Goal: Task Accomplishment & Management: Use online tool/utility

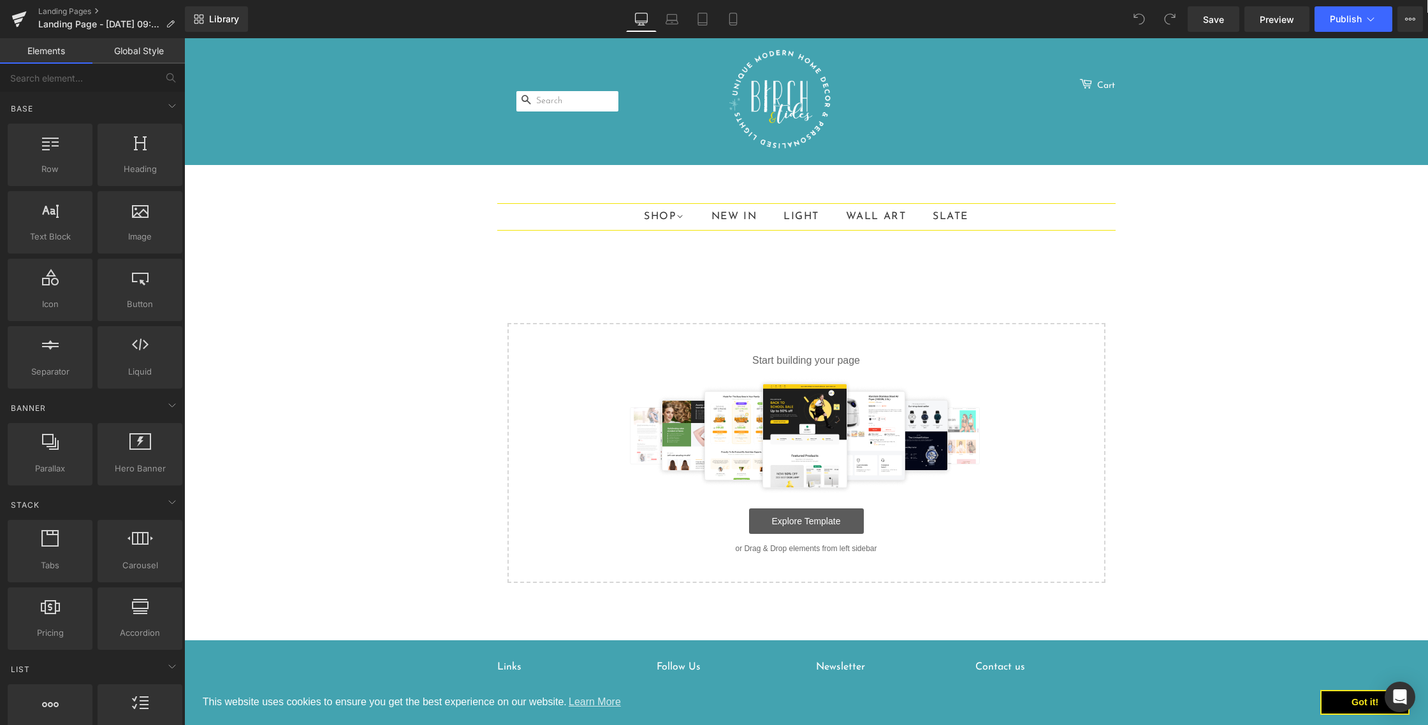
click at [803, 521] on link "Explore Template" at bounding box center [806, 521] width 115 height 25
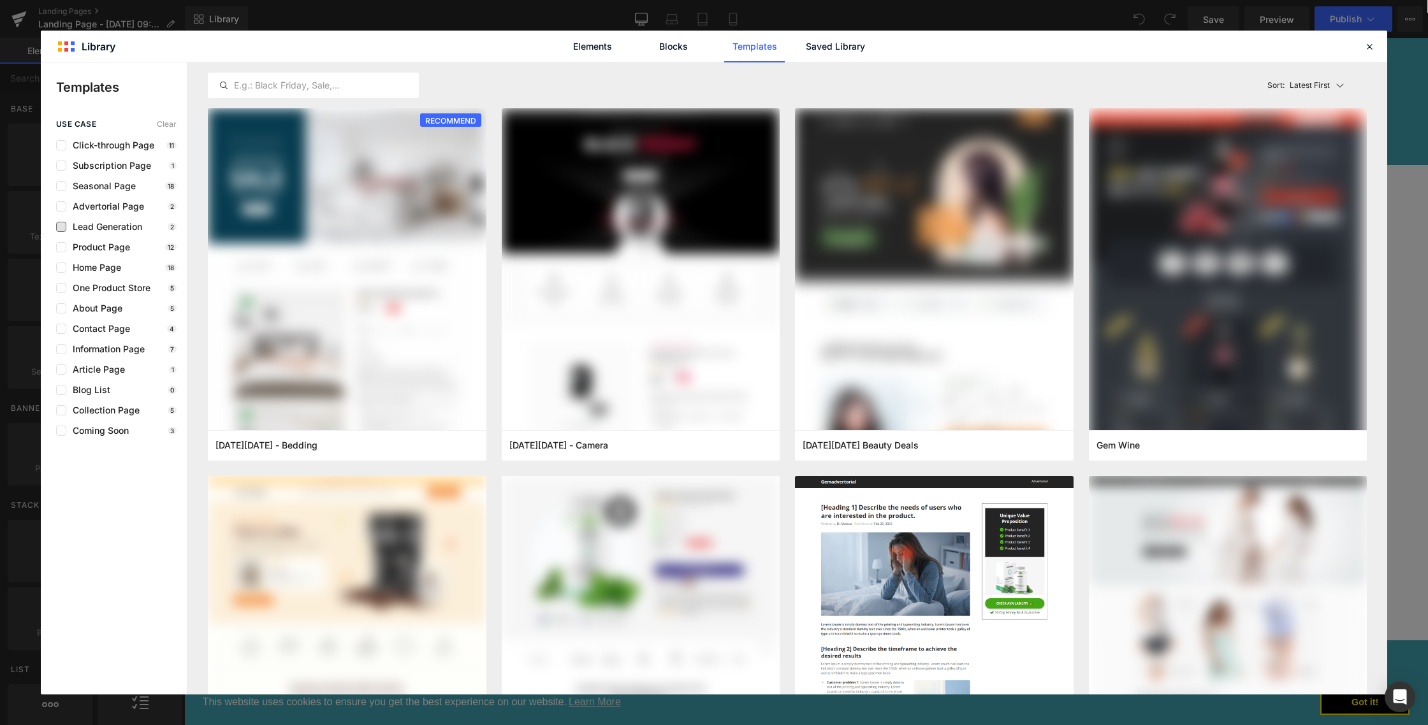
click at [101, 229] on span "Lead Generation" at bounding box center [104, 227] width 76 height 10
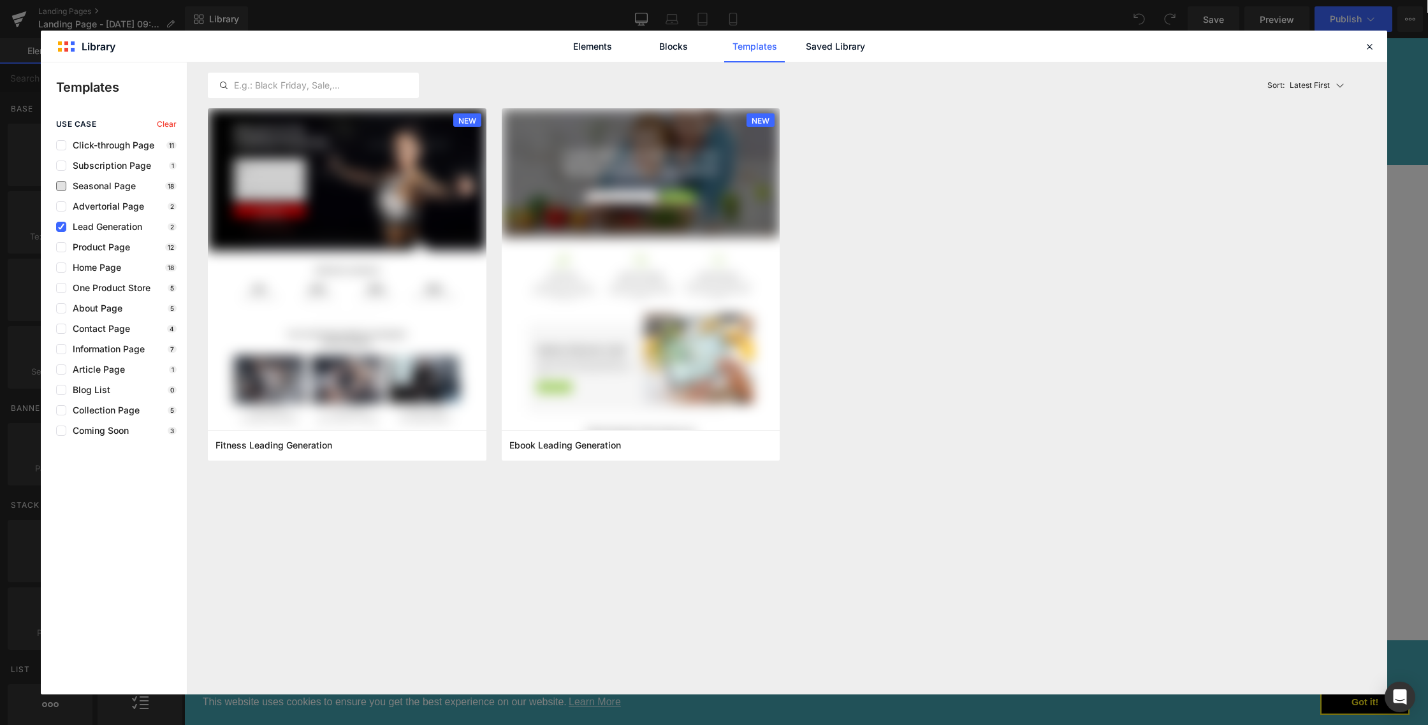
click at [112, 188] on span "Seasonal Page" at bounding box center [100, 186] width 69 height 10
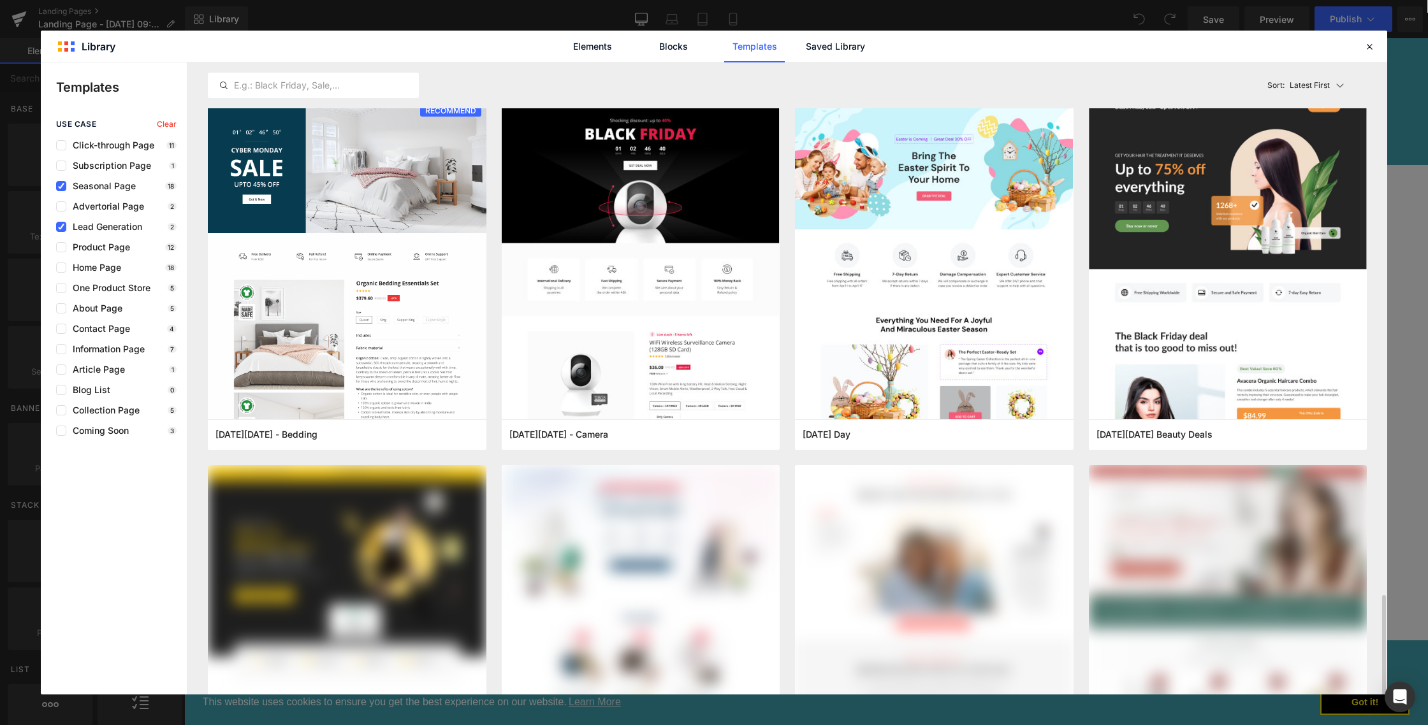
scroll to position [1256, 0]
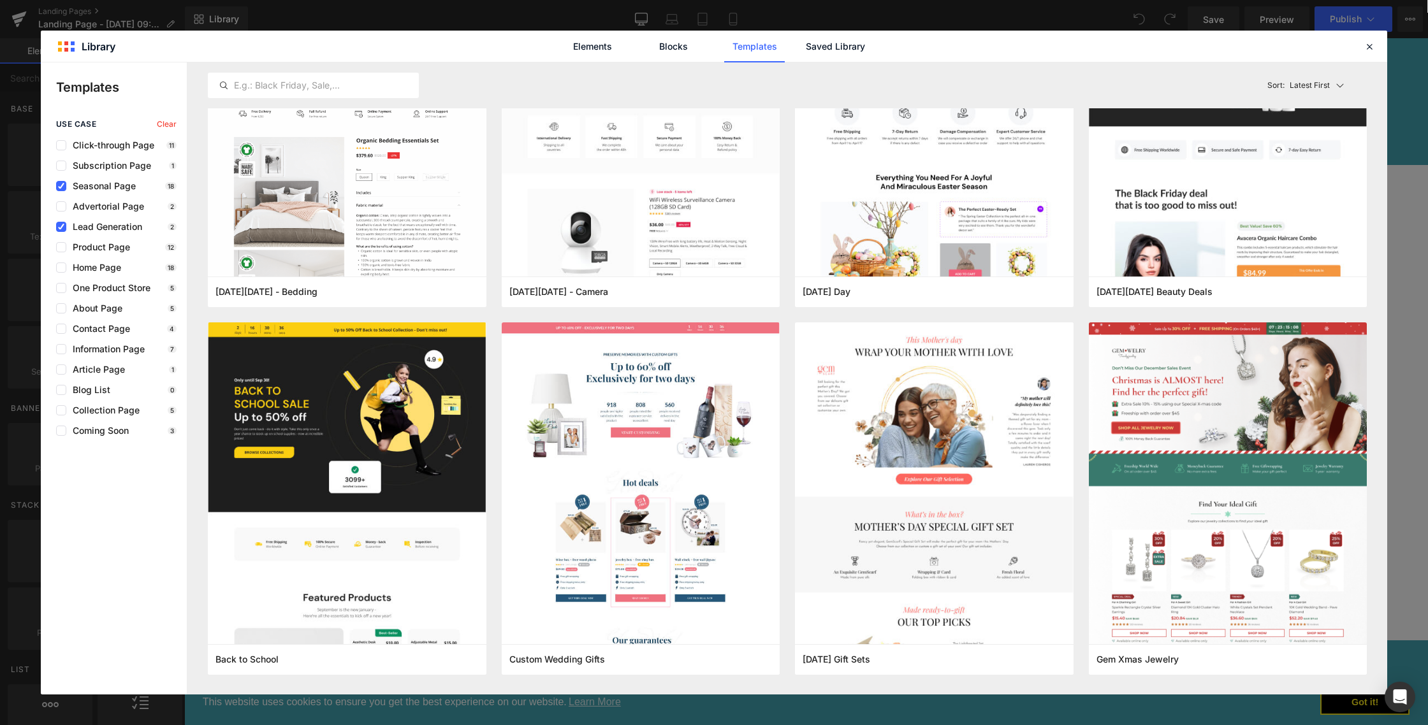
click at [67, 186] on span "Seasonal Page" at bounding box center [100, 186] width 69 height 10
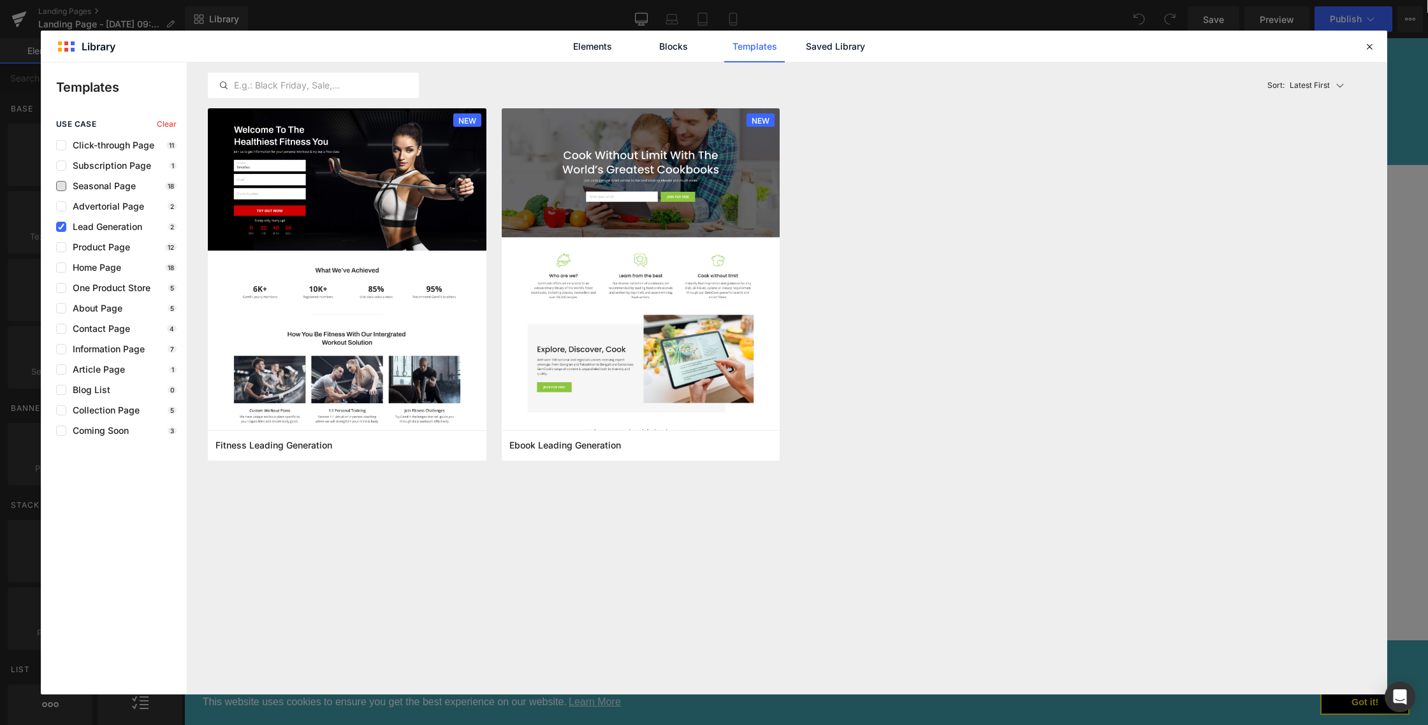
scroll to position [0, 0]
click at [59, 227] on icon at bounding box center [61, 227] width 6 height 0
click at [61, 227] on input "checkbox" at bounding box center [61, 227] width 0 height 0
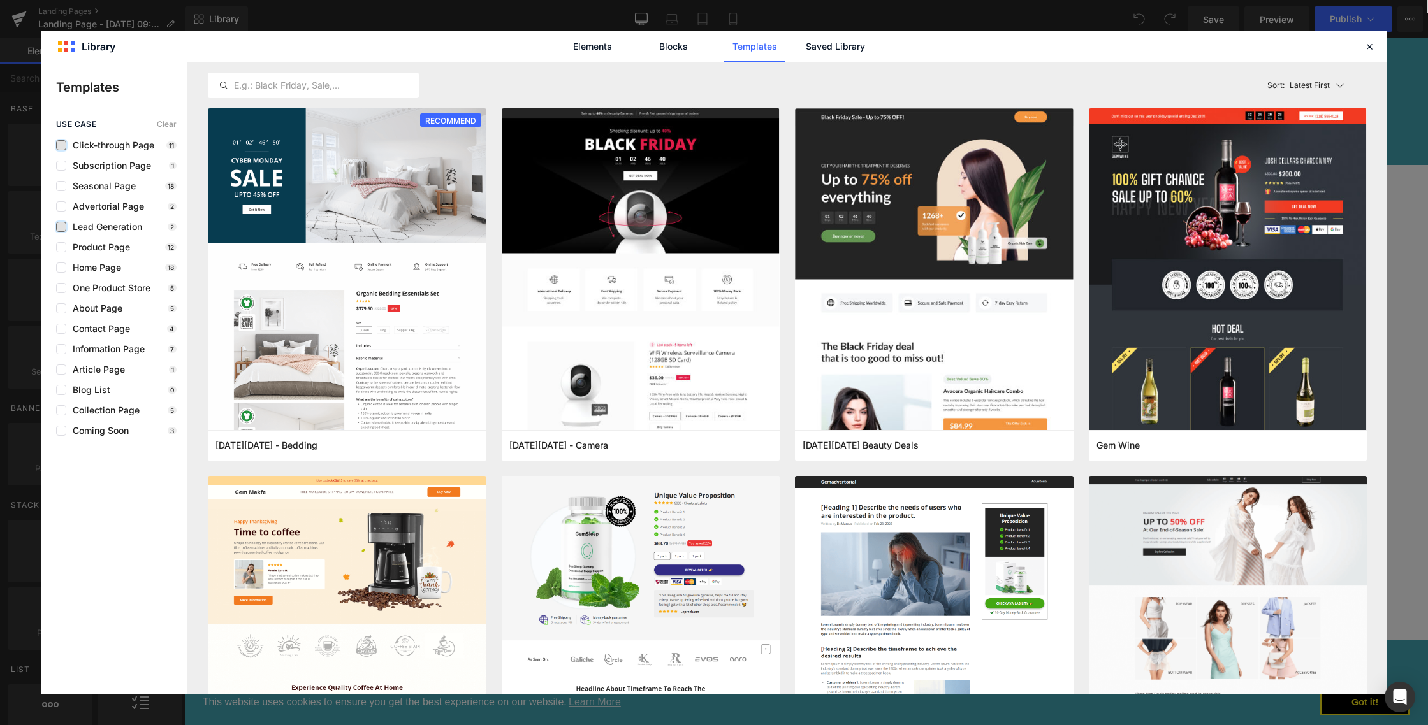
click at [63, 146] on label at bounding box center [61, 145] width 10 height 10
click at [61, 145] on input "checkbox" at bounding box center [61, 145] width 0 height 0
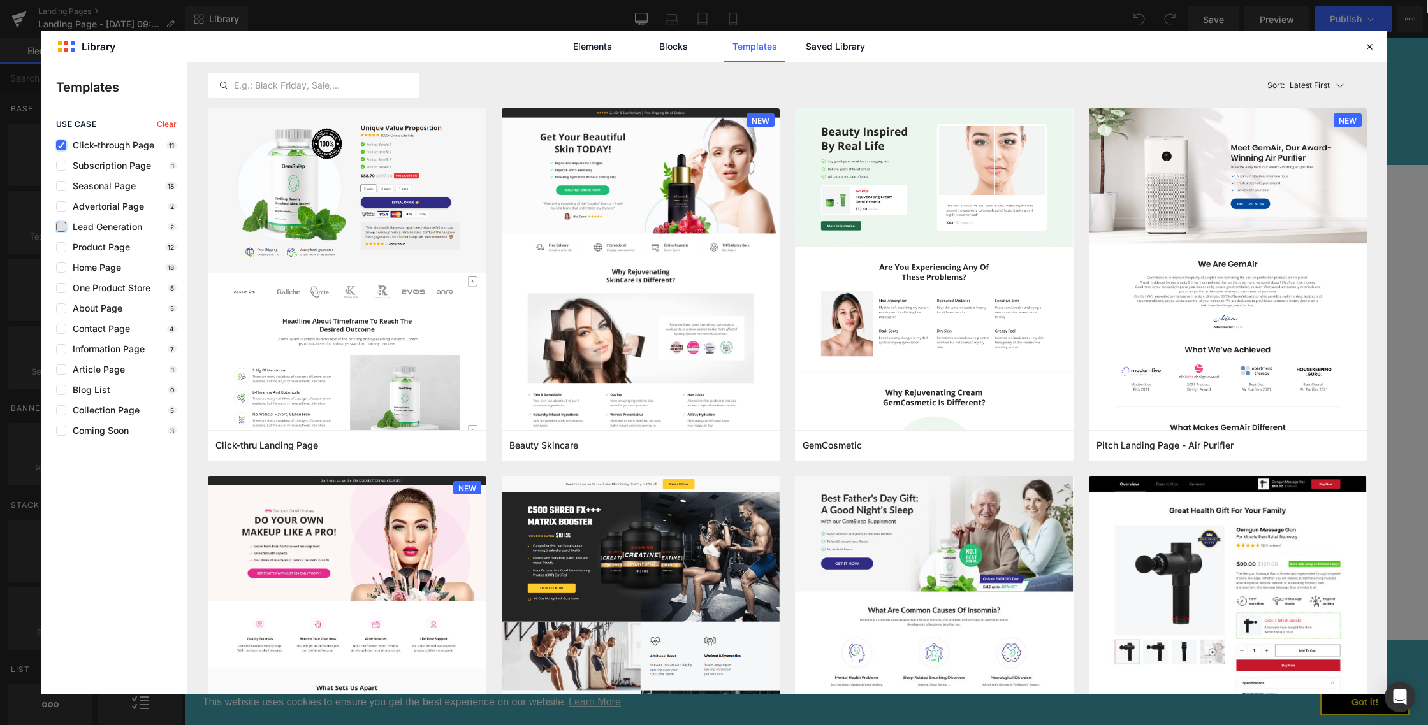
click at [58, 145] on icon at bounding box center [61, 145] width 6 height 0
click at [61, 145] on input "checkbox" at bounding box center [61, 145] width 0 height 0
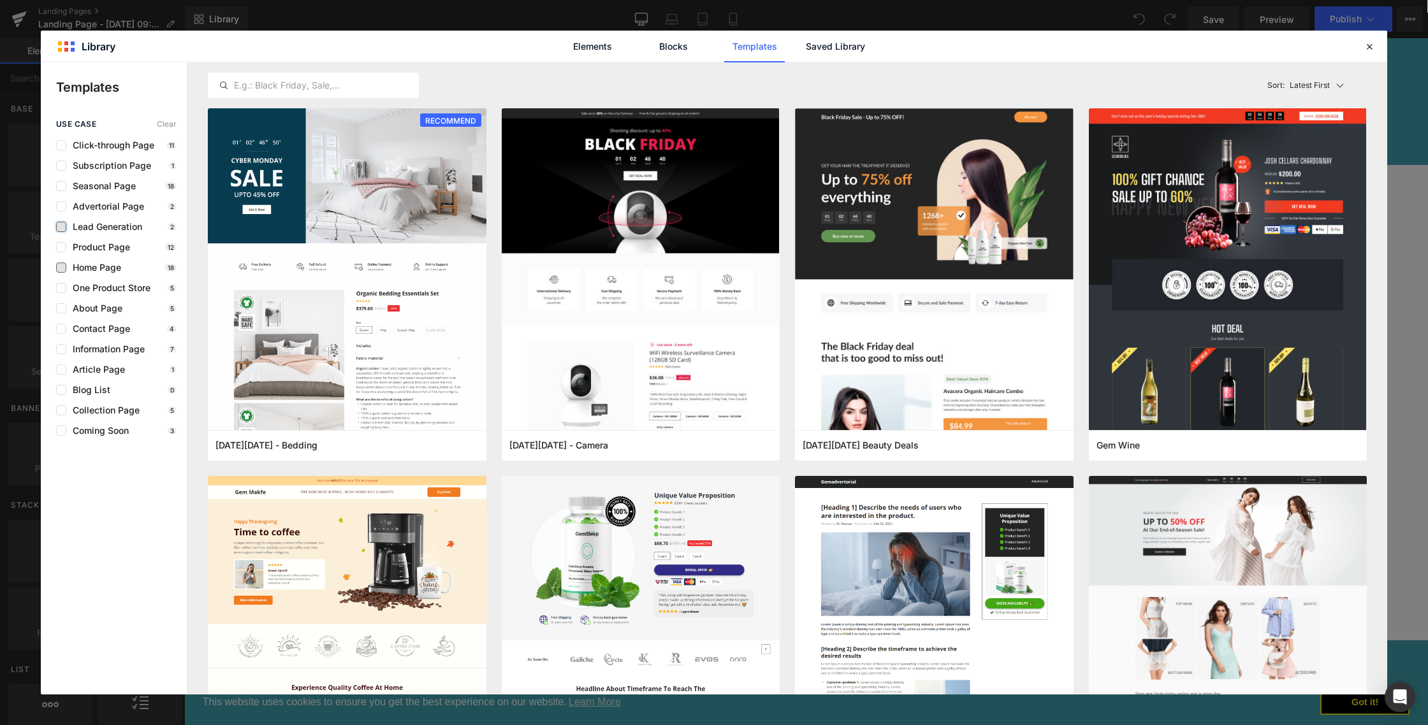
click at [98, 273] on div "use case Clear Click-through Page 11 Subscription Page 1 Seasonal Page 18 Adver…" at bounding box center [114, 278] width 146 height 316
click at [100, 268] on span "Home Page" at bounding box center [93, 268] width 55 height 10
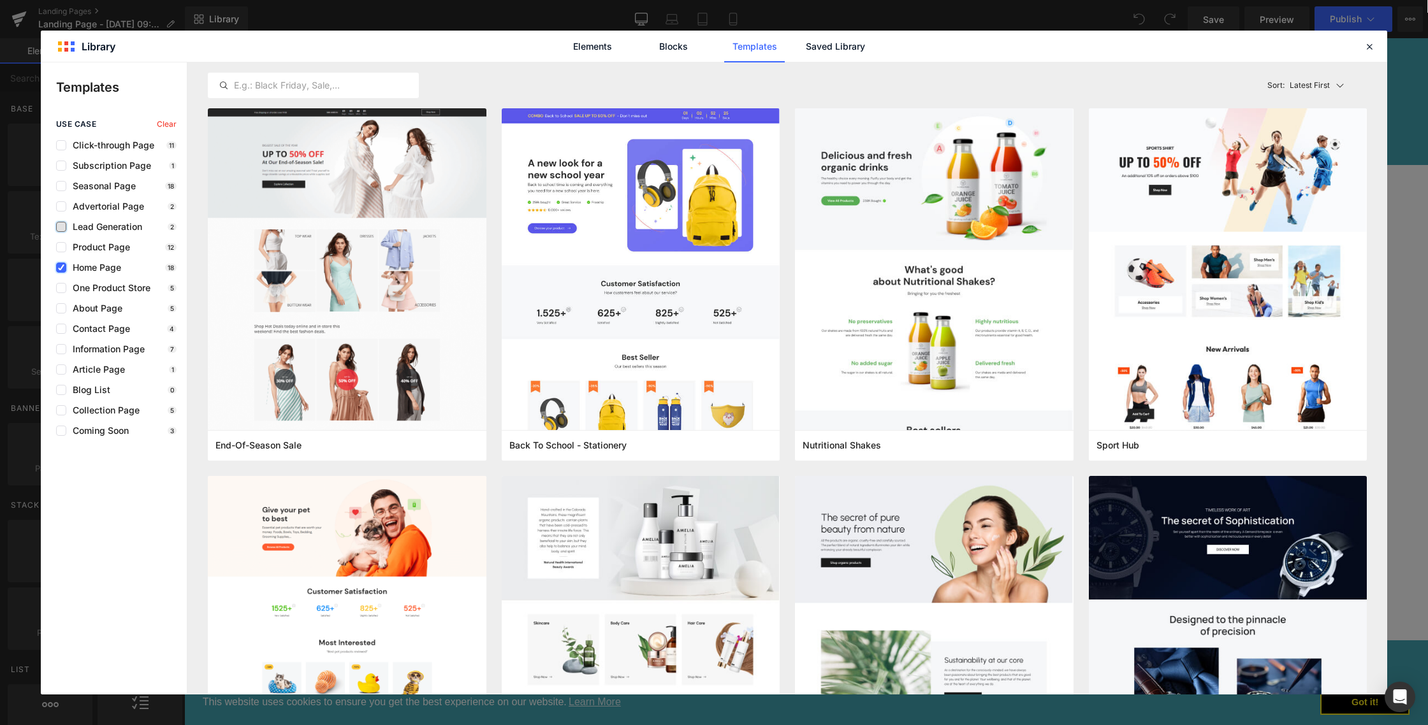
click at [60, 268] on icon at bounding box center [61, 268] width 6 height 0
click at [61, 268] on input "checkbox" at bounding box center [61, 268] width 0 height 0
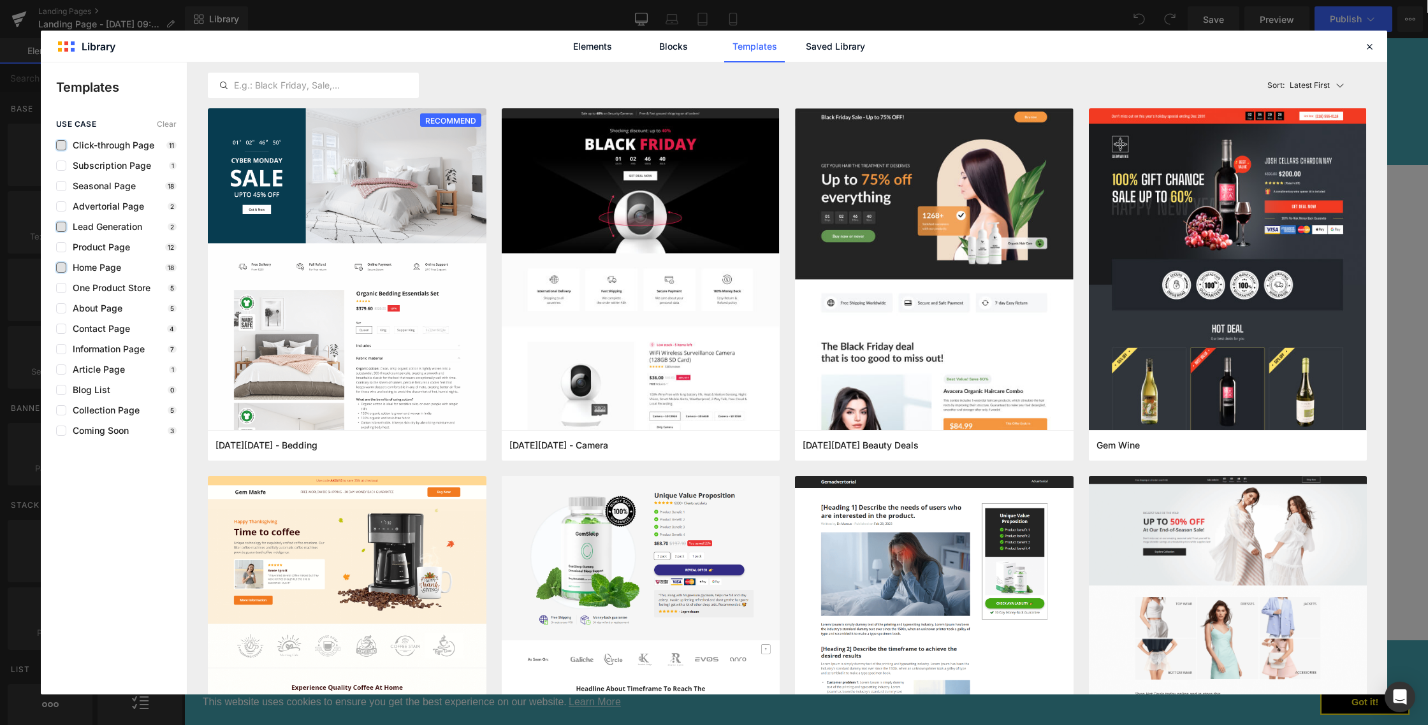
click at [63, 144] on label at bounding box center [61, 145] width 10 height 10
click at [61, 145] on input "checkbox" at bounding box center [61, 145] width 0 height 0
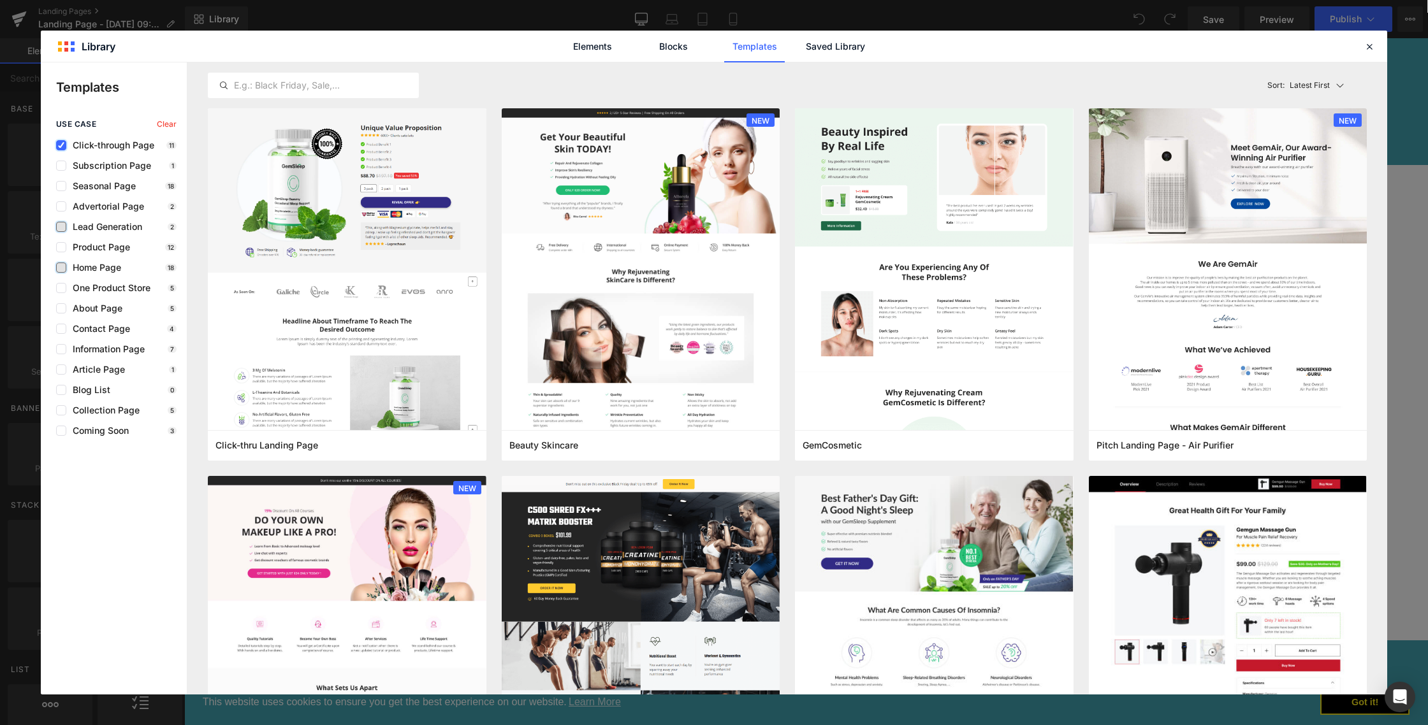
click at [62, 145] on icon at bounding box center [61, 145] width 6 height 0
click at [61, 145] on input "checkbox" at bounding box center [61, 145] width 0 height 0
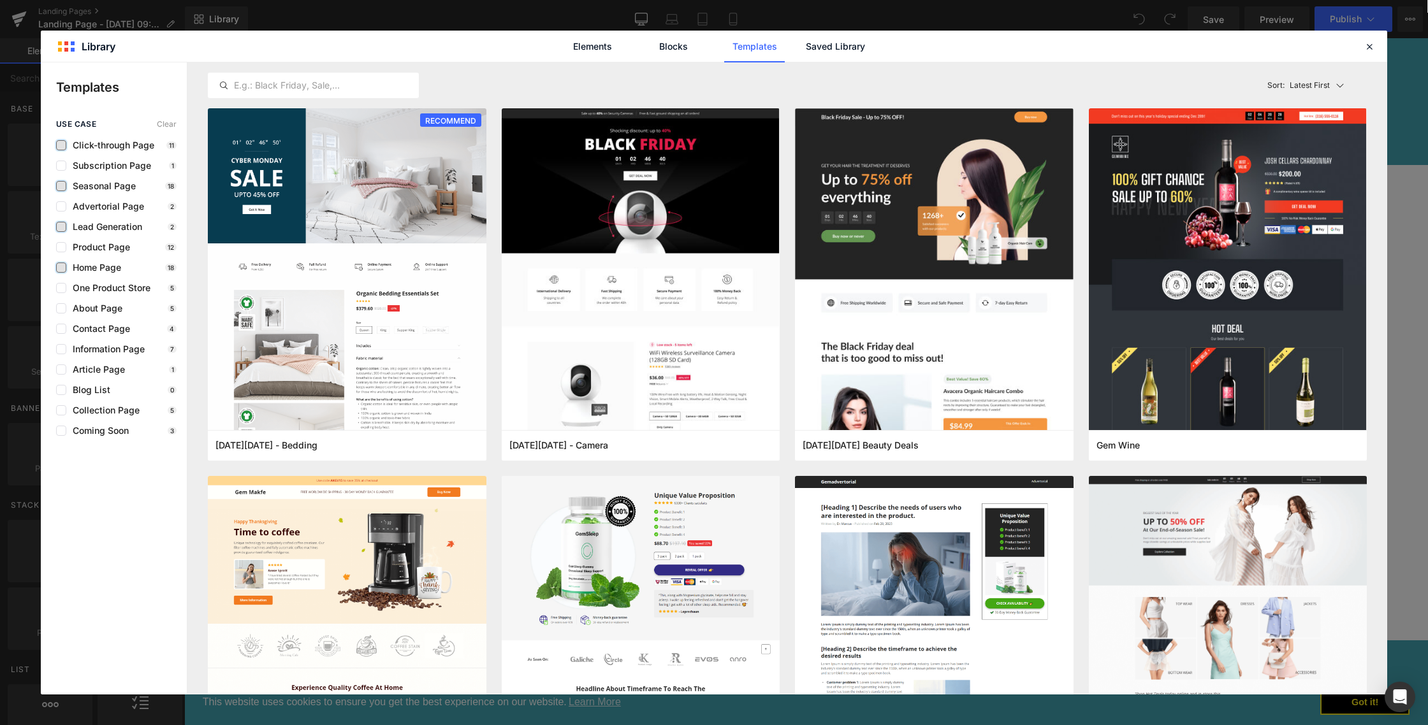
click at [59, 186] on label at bounding box center [61, 186] width 10 height 10
click at [61, 186] on input "checkbox" at bounding box center [61, 186] width 0 height 0
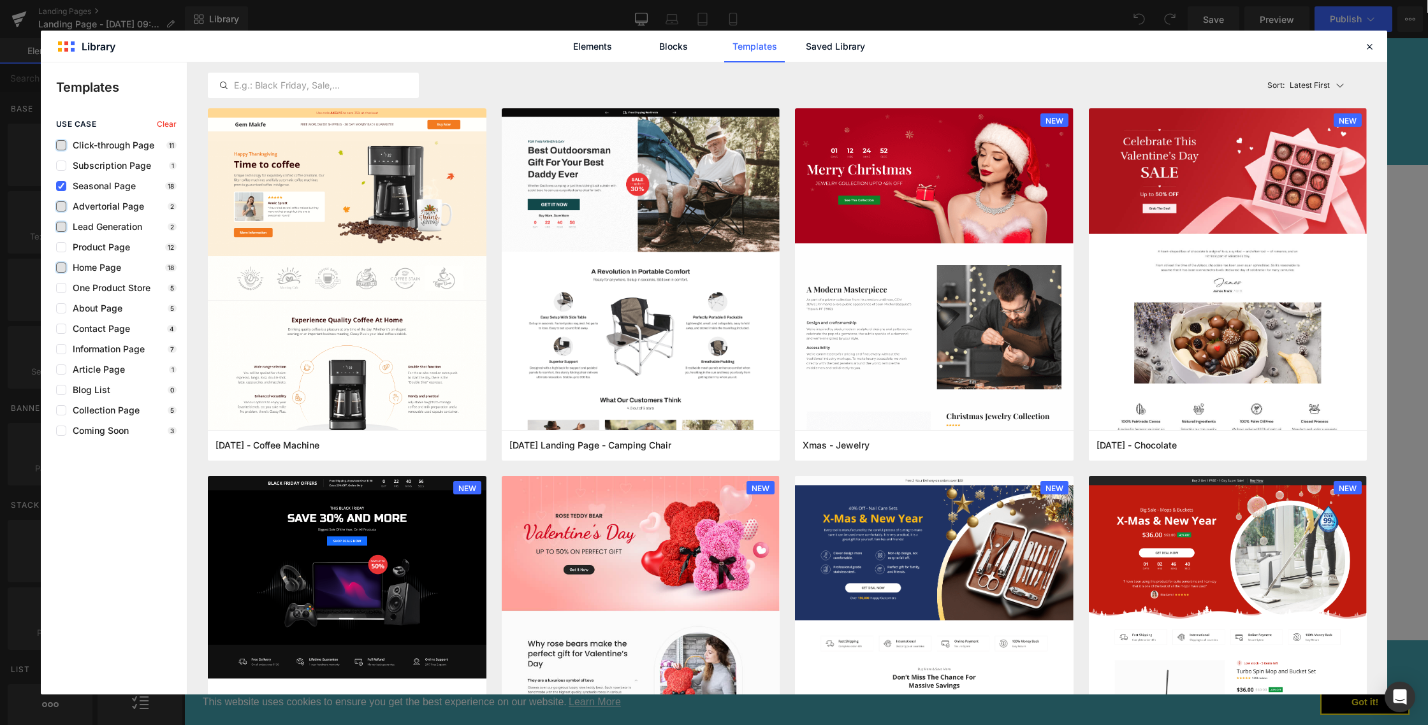
drag, startPoint x: 59, startPoint y: 186, endPoint x: 60, endPoint y: 206, distance: 20.4
click at [59, 186] on icon at bounding box center [61, 186] width 6 height 0
click at [61, 186] on input "checkbox" at bounding box center [61, 186] width 0 height 0
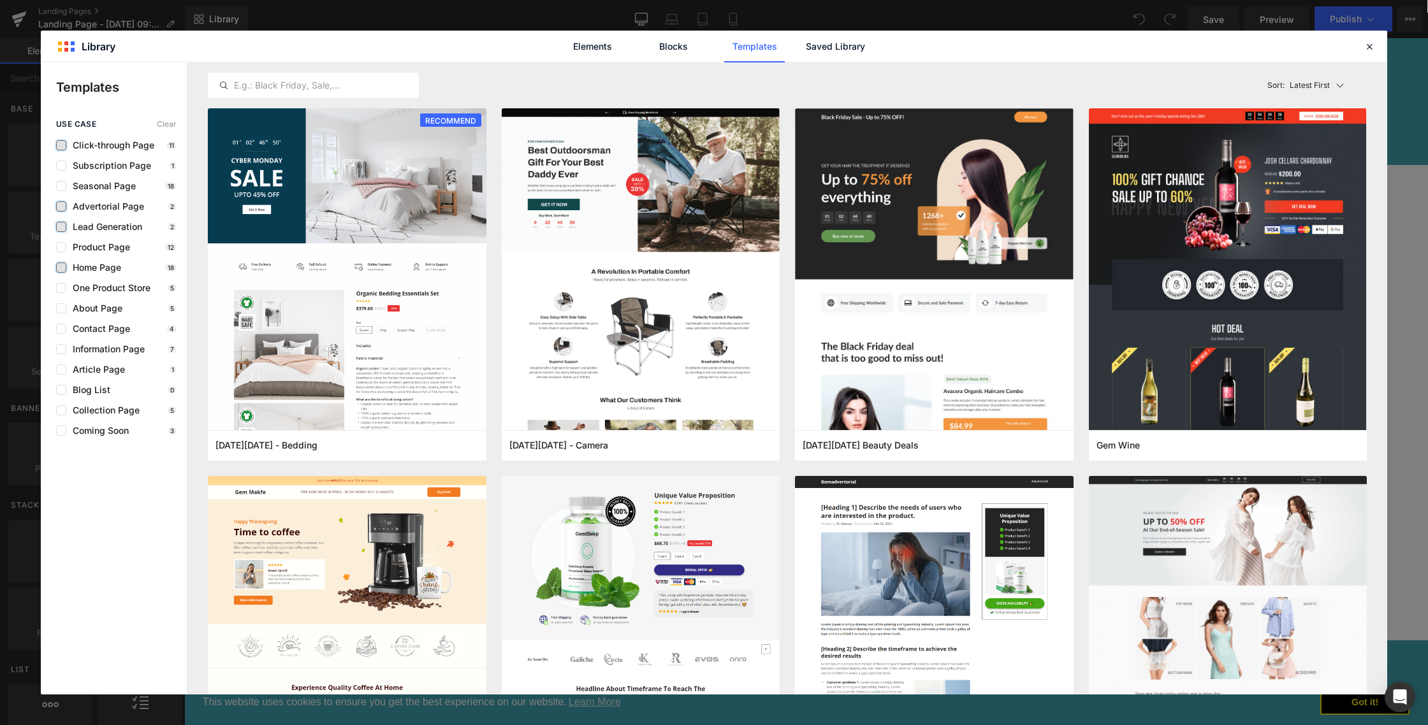
click at [59, 210] on label at bounding box center [61, 206] width 10 height 10
click at [61, 207] on input "checkbox" at bounding box center [61, 207] width 0 height 0
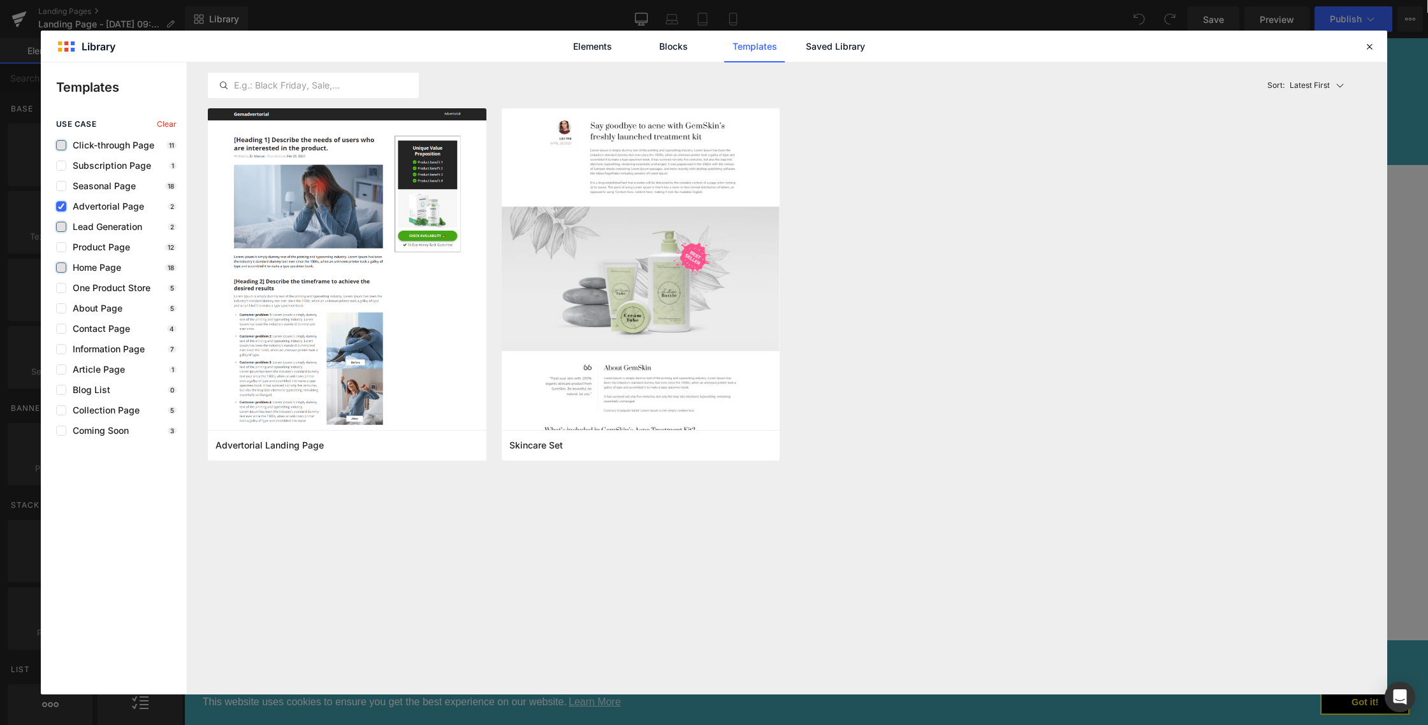
click at [59, 210] on label at bounding box center [61, 206] width 10 height 10
click at [61, 207] on input "checkbox" at bounding box center [61, 207] width 0 height 0
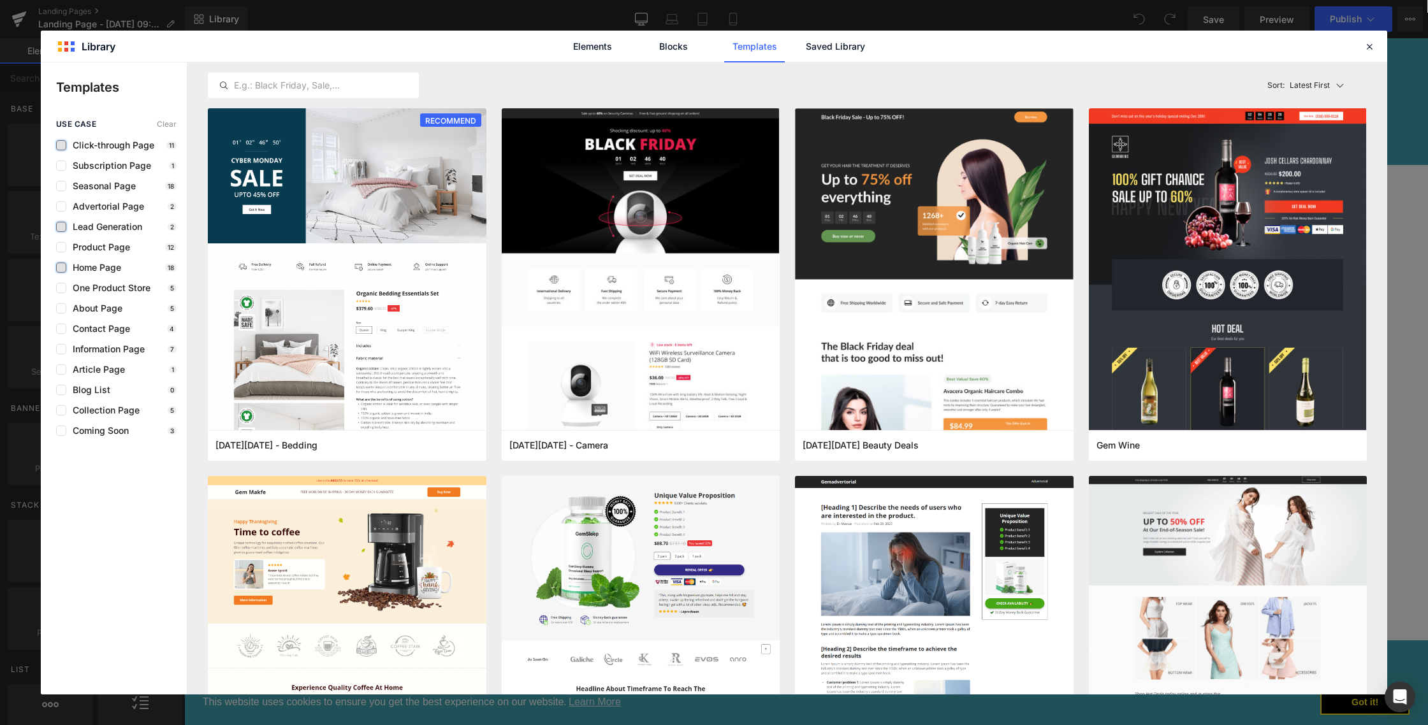
click at [59, 222] on label at bounding box center [61, 227] width 10 height 10
click at [61, 227] on input "checkbox" at bounding box center [61, 227] width 0 height 0
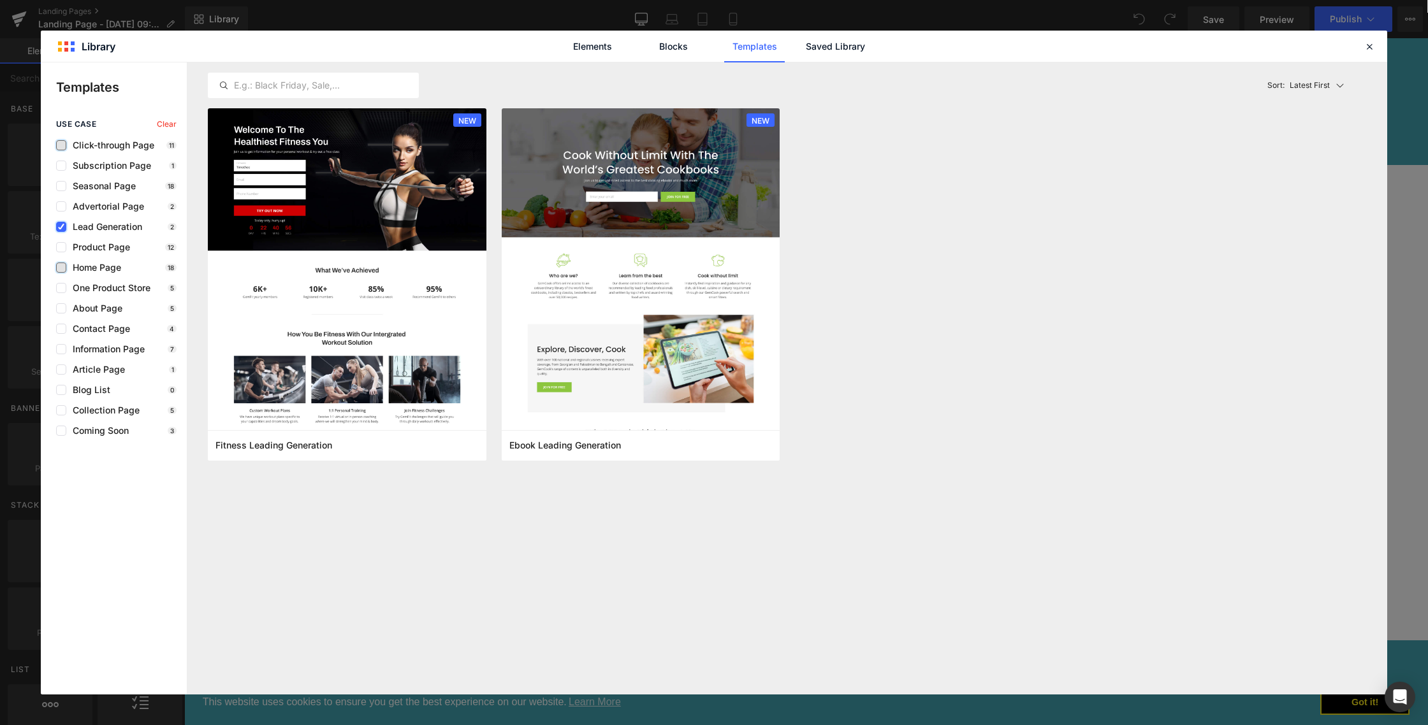
click at [59, 222] on label at bounding box center [61, 227] width 10 height 10
click at [61, 227] on input "checkbox" at bounding box center [61, 227] width 0 height 0
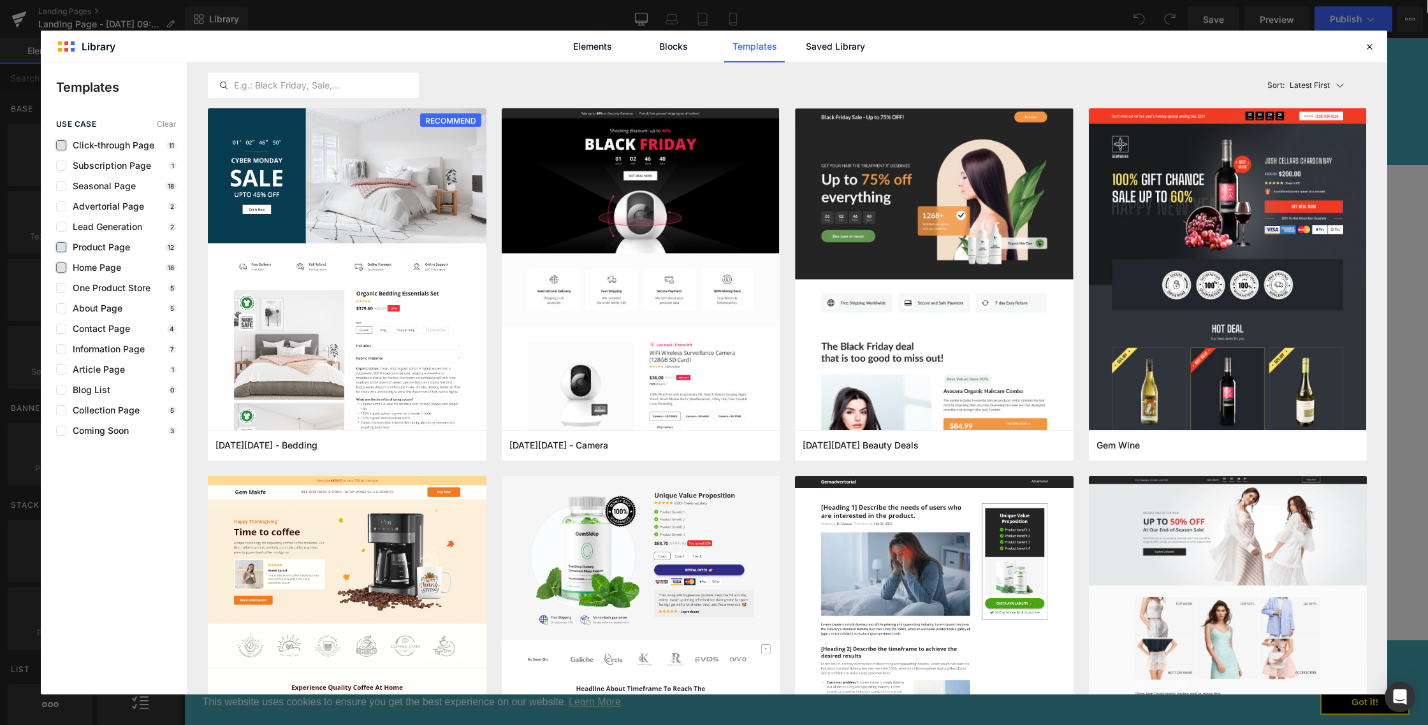
drag, startPoint x: 55, startPoint y: 243, endPoint x: 59, endPoint y: 249, distance: 7.4
click at [55, 244] on div "use case Clear Click-through Page 11 Subscription Page 1 Seasonal Page 18 Adver…" at bounding box center [114, 278] width 146 height 316
click at [60, 251] on label at bounding box center [61, 247] width 10 height 10
click at [61, 247] on input "checkbox" at bounding box center [61, 247] width 0 height 0
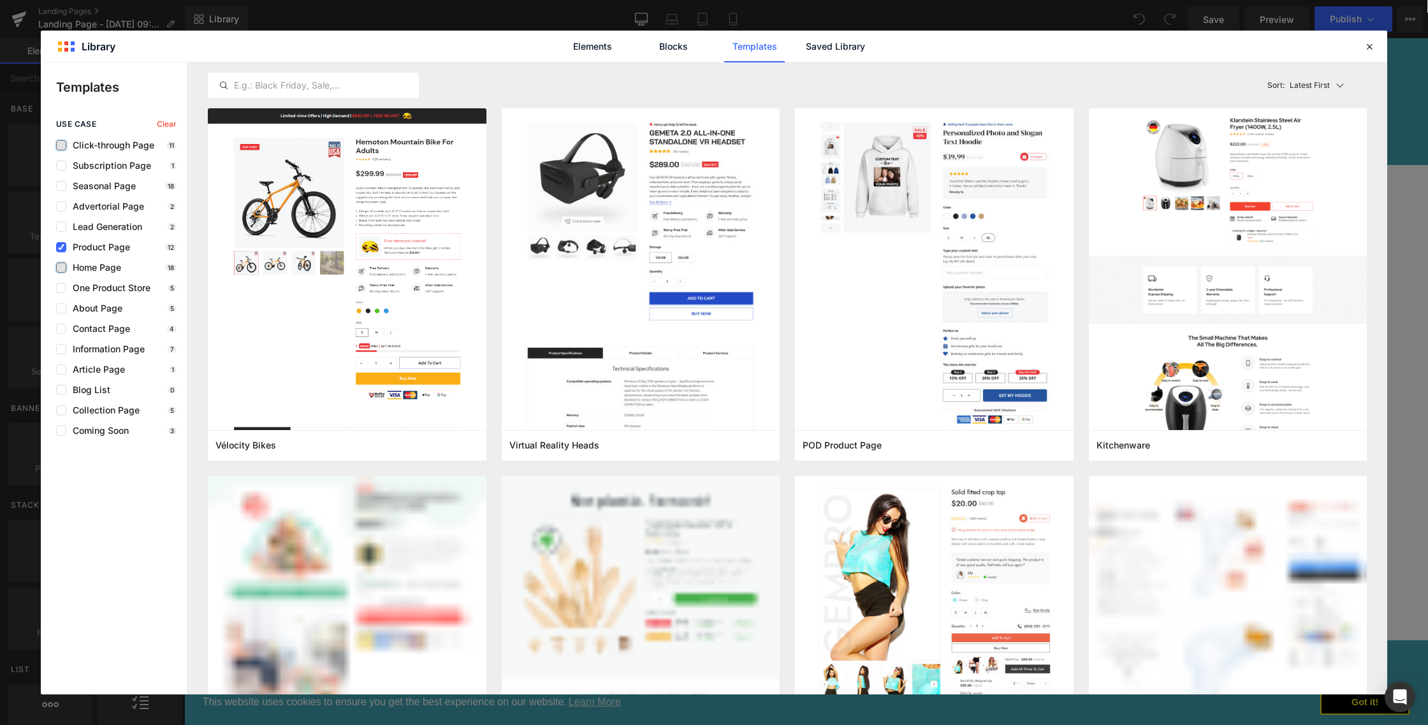
click at [60, 247] on icon at bounding box center [61, 247] width 6 height 0
click at [61, 247] on input "checkbox" at bounding box center [61, 247] width 0 height 0
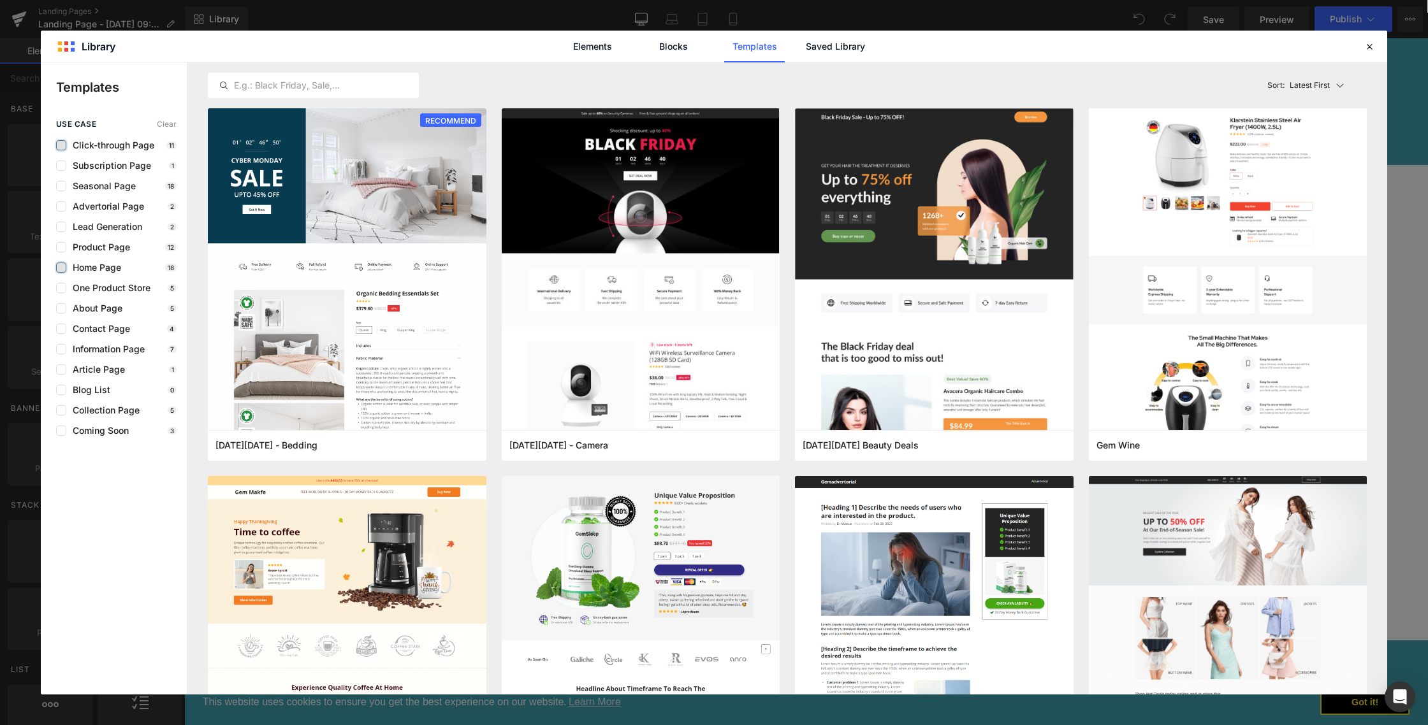
click at [59, 272] on label at bounding box center [61, 268] width 10 height 10
click at [61, 268] on input "checkbox" at bounding box center [61, 268] width 0 height 0
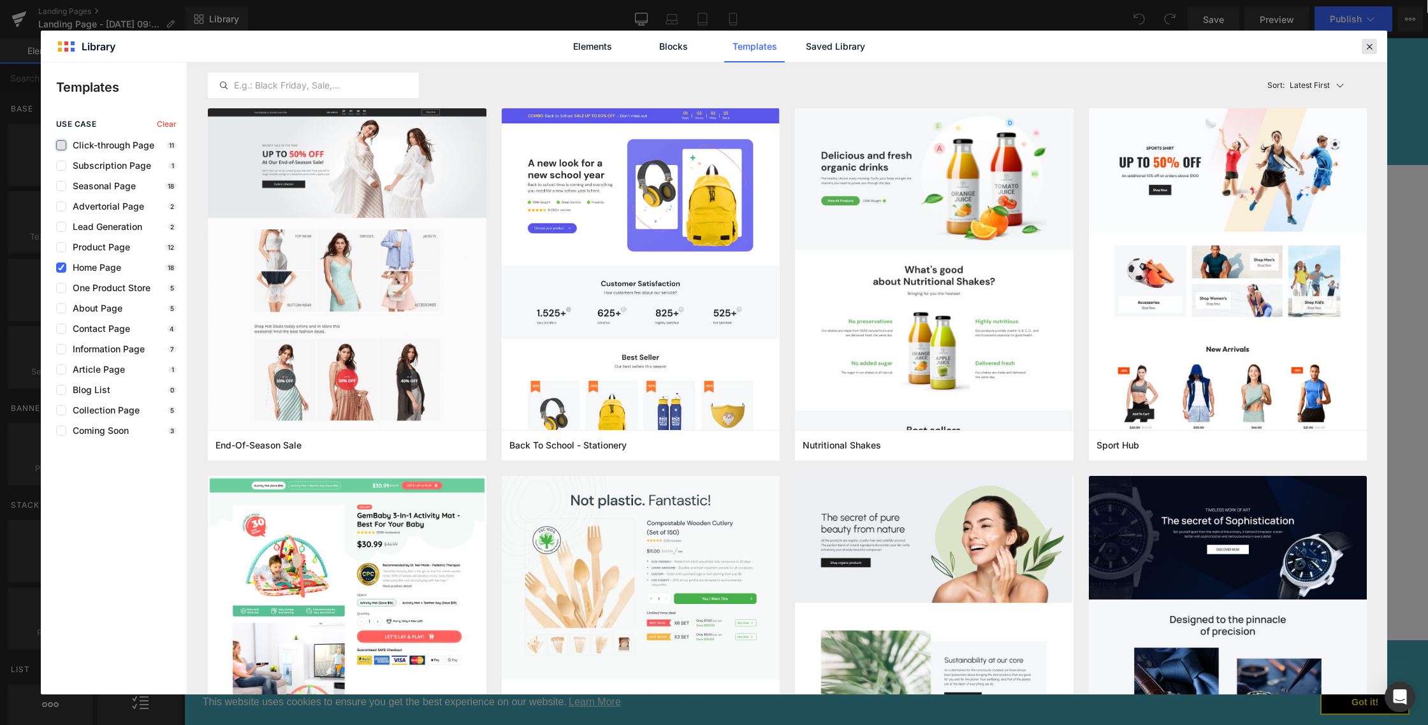
click at [1374, 47] on icon at bounding box center [1369, 46] width 11 height 11
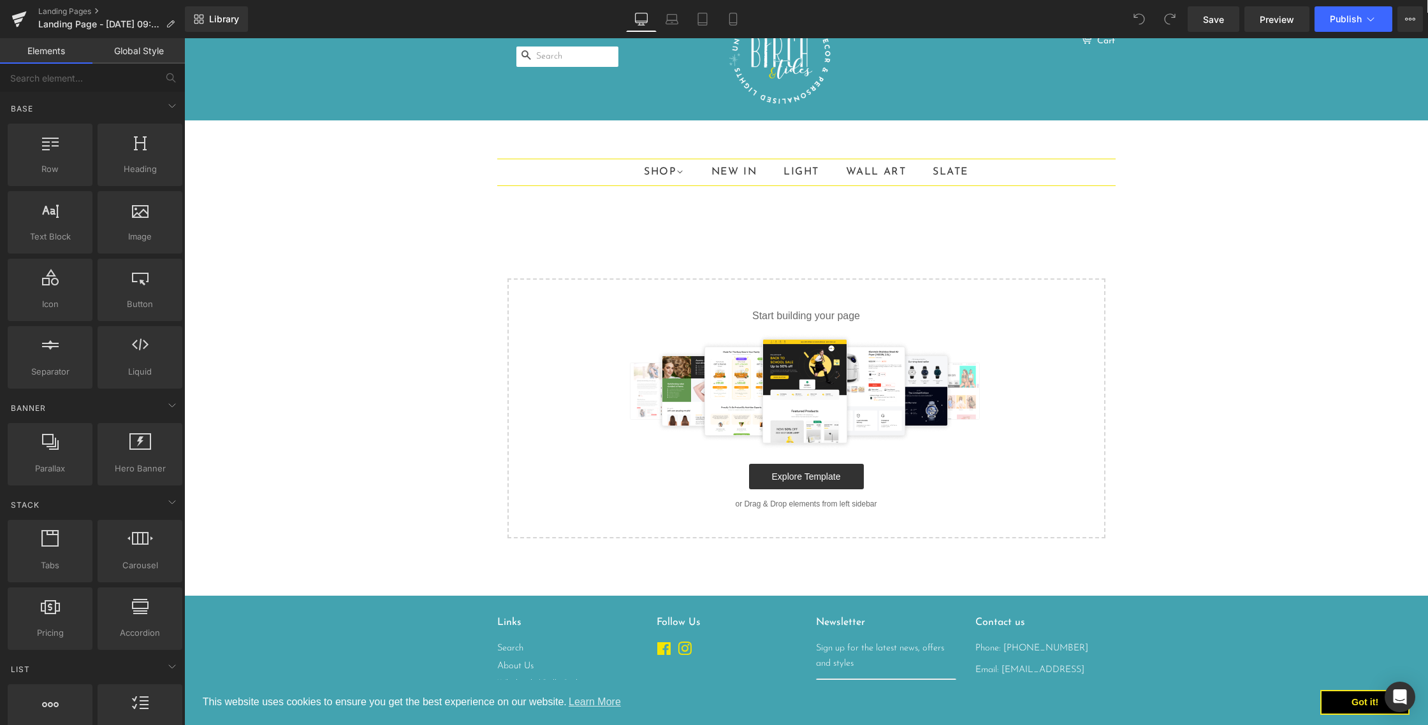
scroll to position [48, 0]
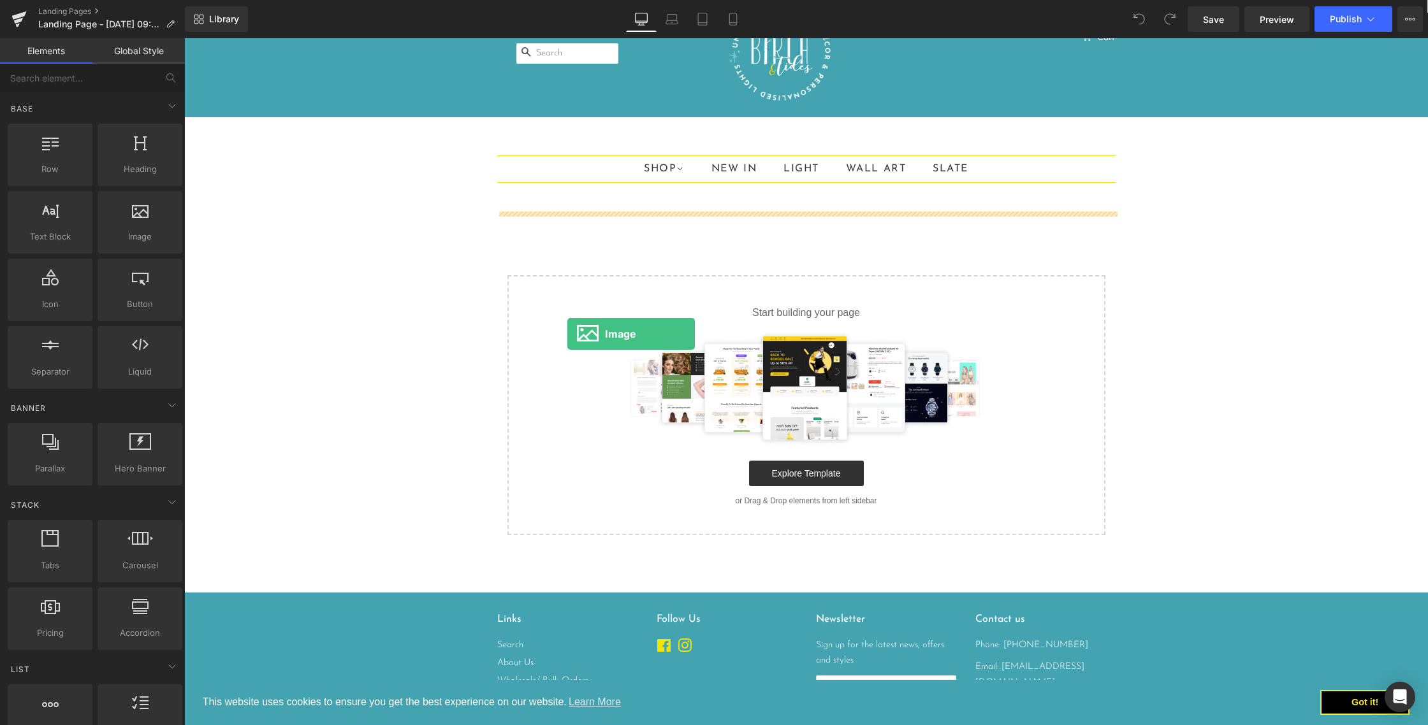
drag, startPoint x: 330, startPoint y: 265, endPoint x: 567, endPoint y: 334, distance: 246.9
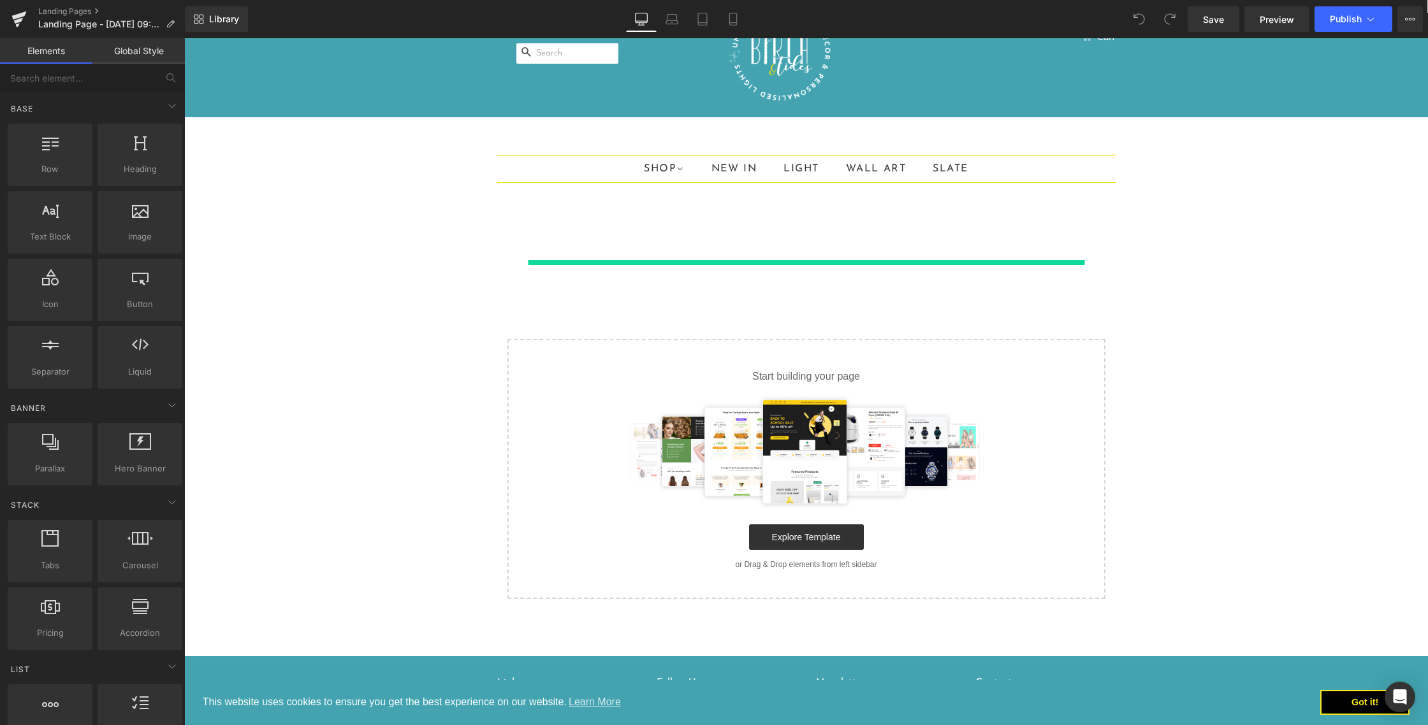
scroll to position [40, 0]
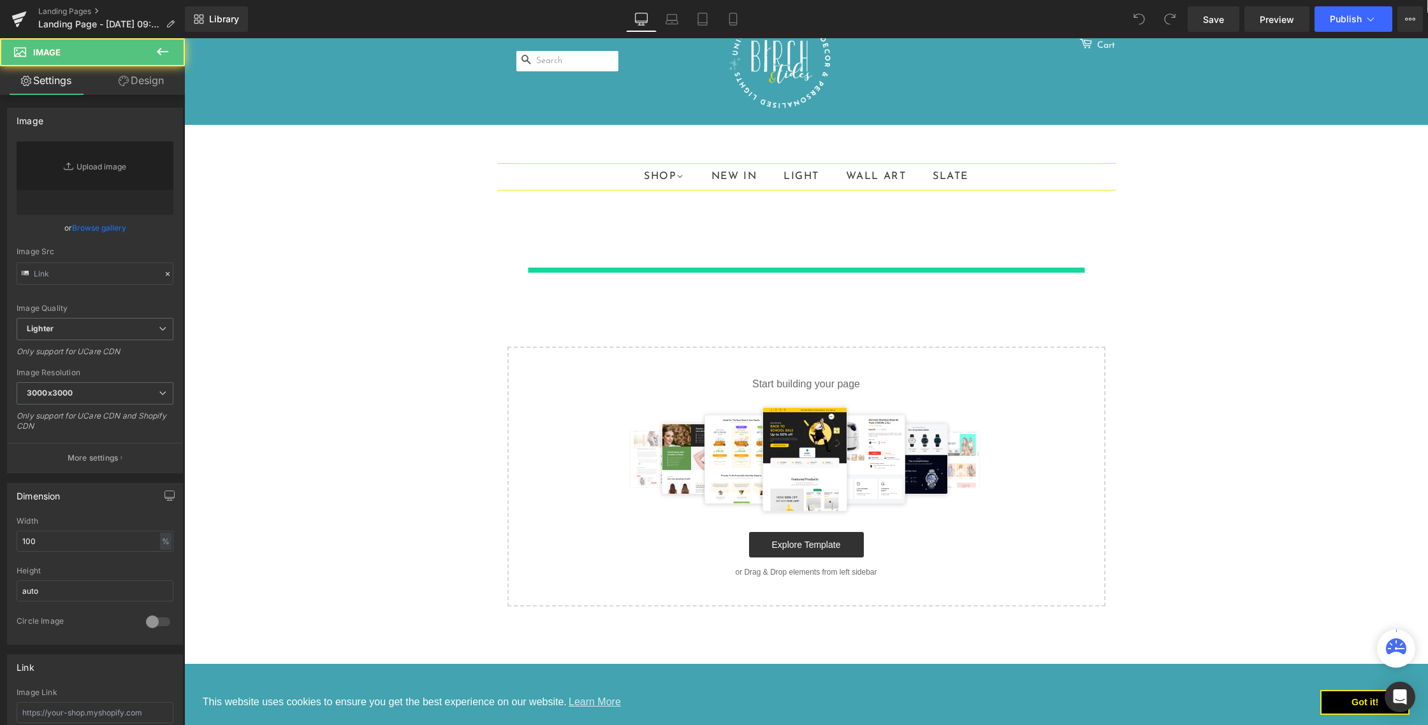
type input "//[DOMAIN_NAME][URL]"
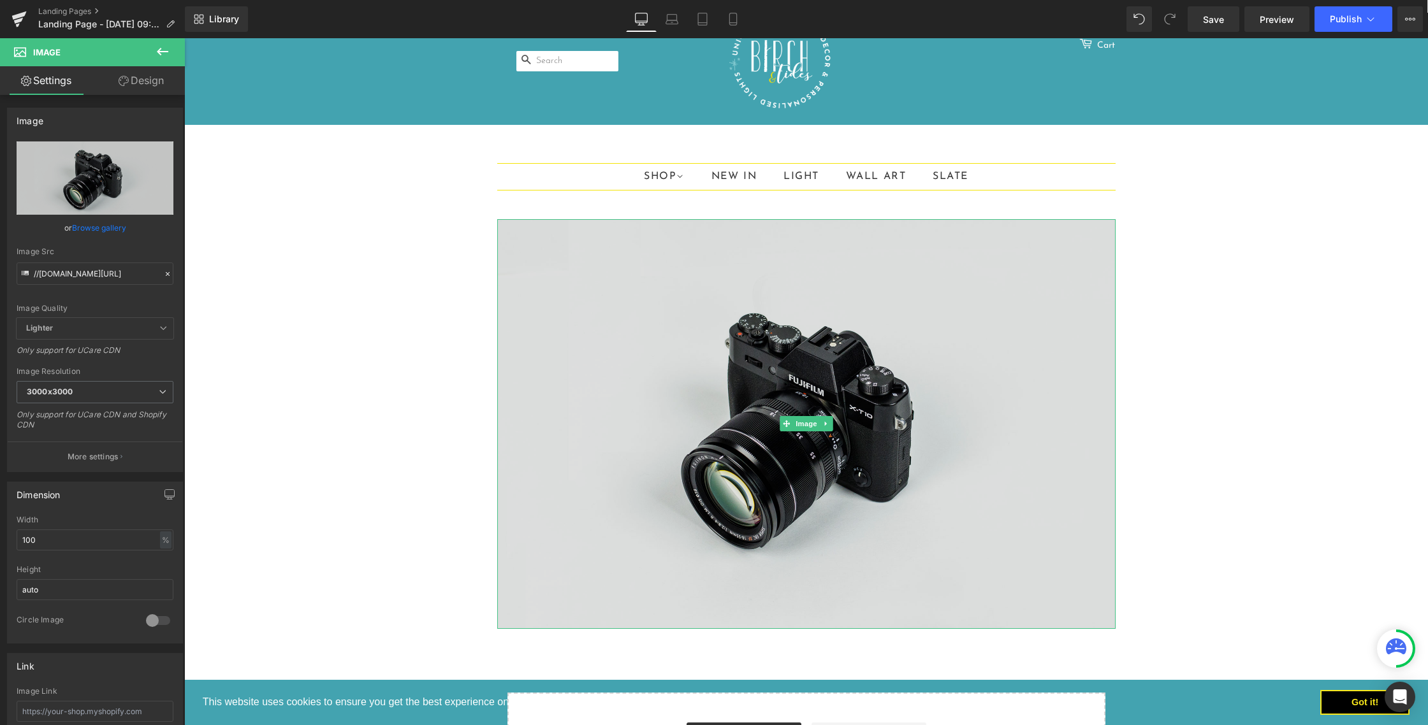
click at [574, 329] on img at bounding box center [806, 424] width 618 height 410
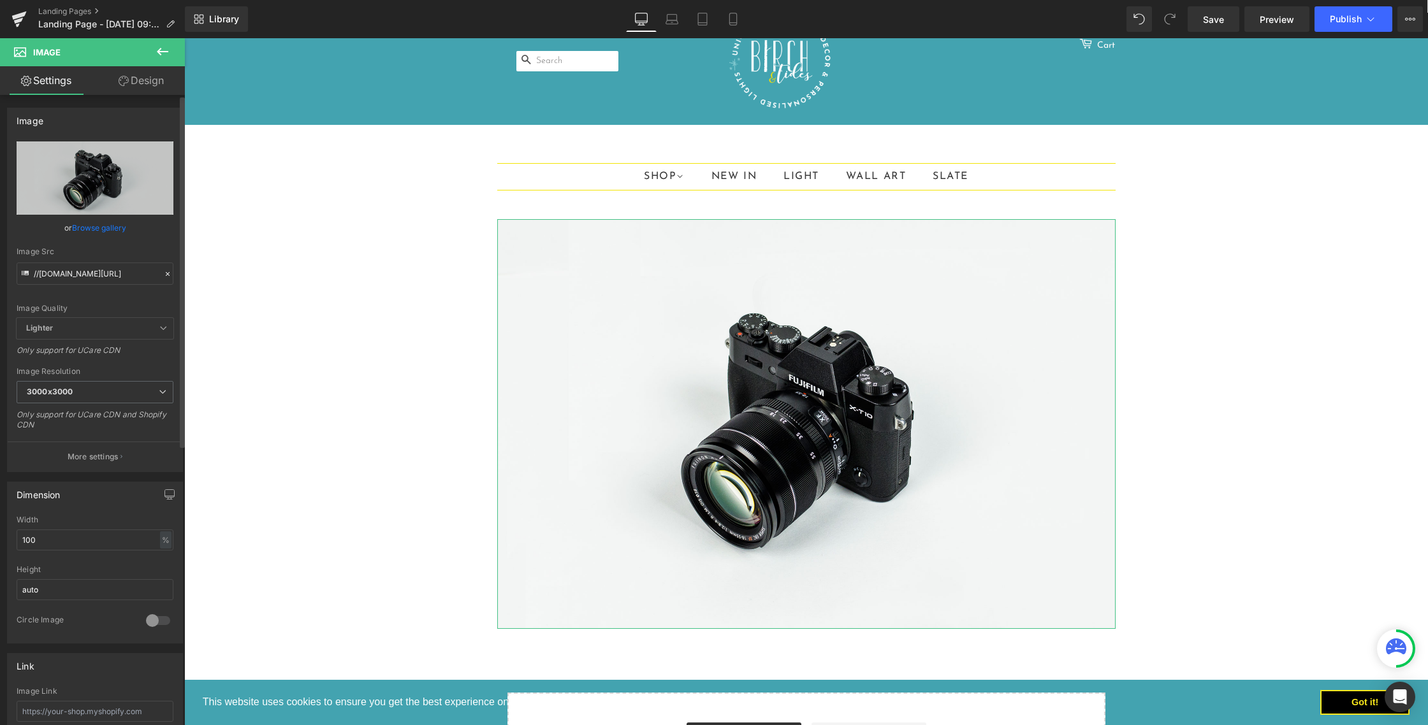
click at [116, 229] on link "Browse gallery" at bounding box center [99, 228] width 54 height 22
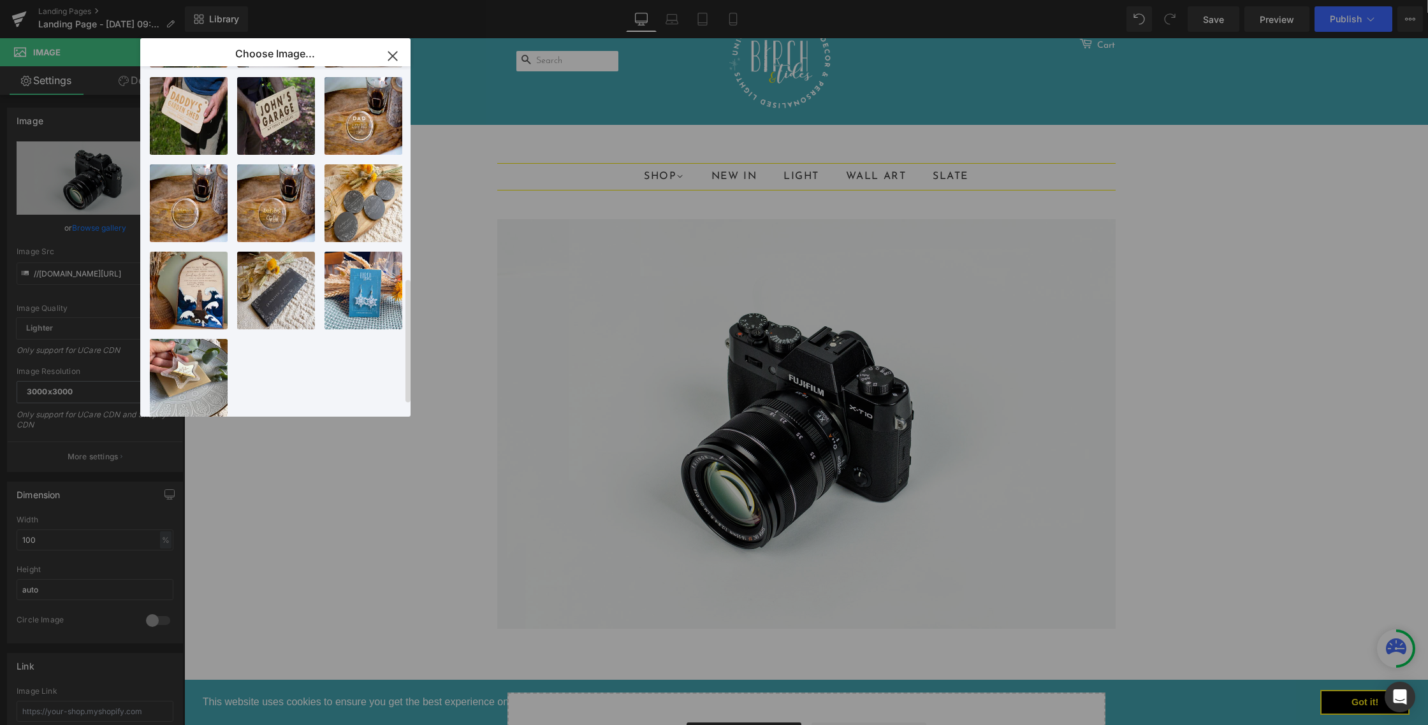
scroll to position [630, 0]
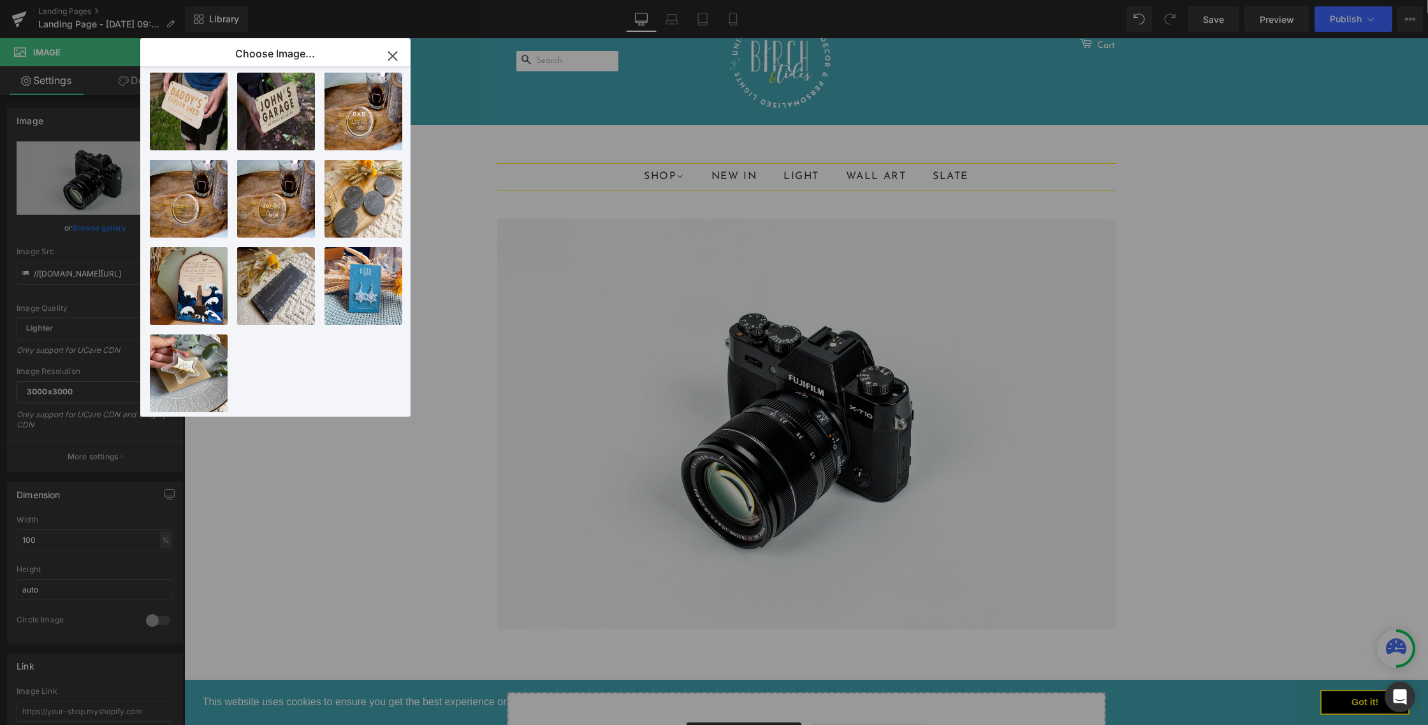
click at [391, 57] on icon "button" at bounding box center [392, 56] width 8 height 8
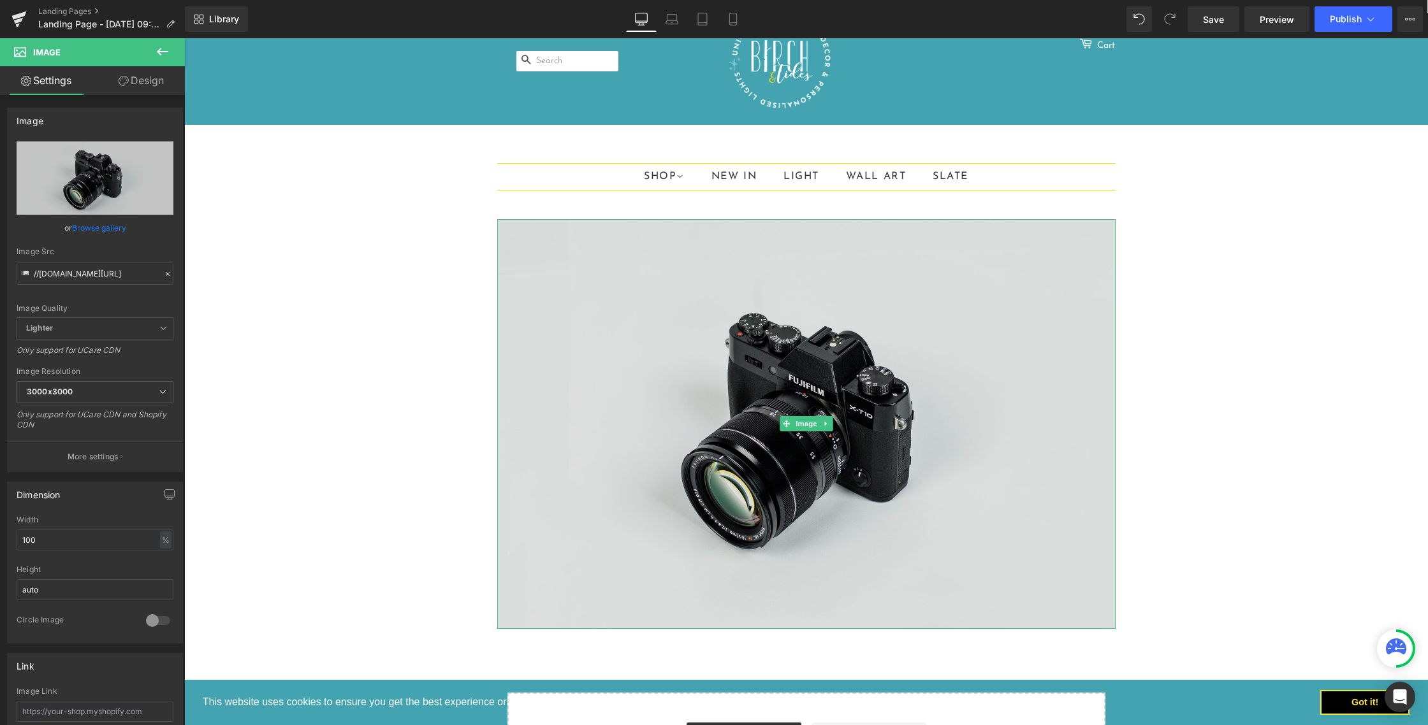
click at [657, 338] on img at bounding box center [806, 424] width 618 height 410
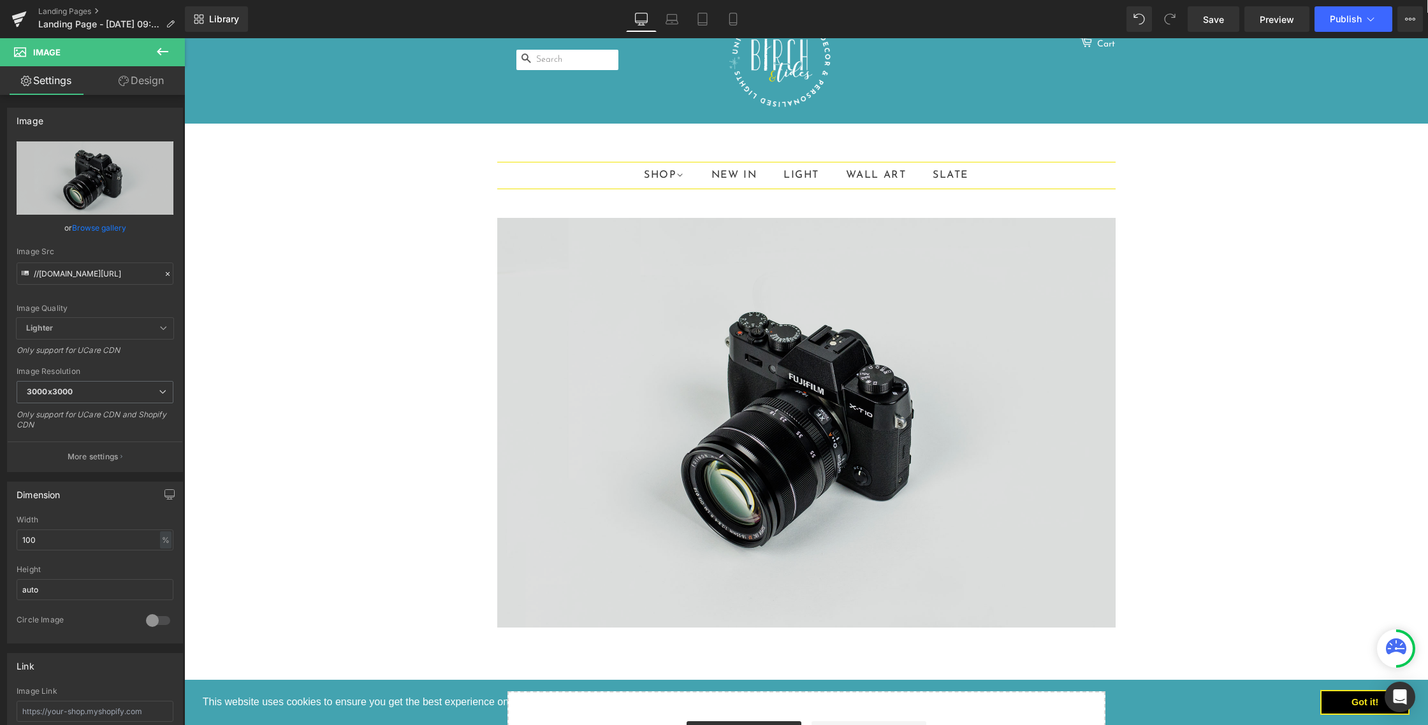
scroll to position [38, 0]
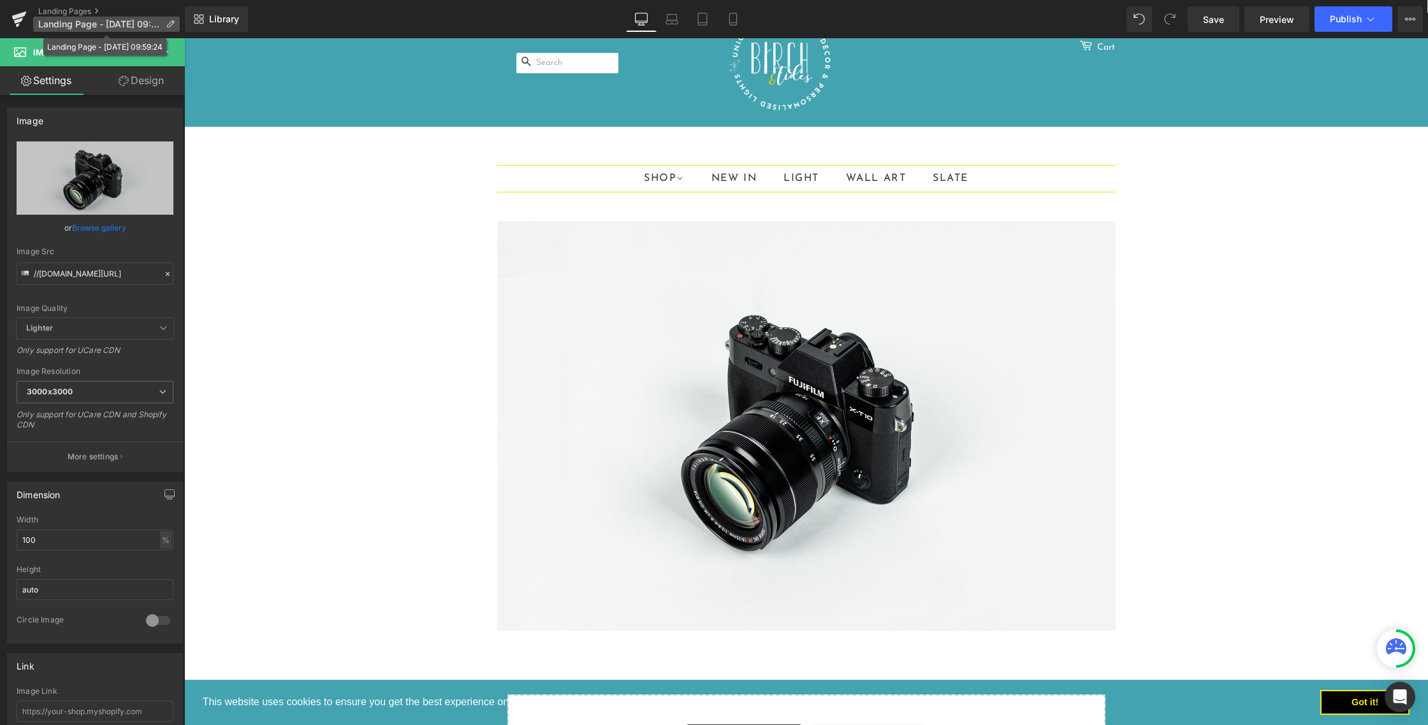
click at [170, 25] on icon at bounding box center [170, 24] width 9 height 9
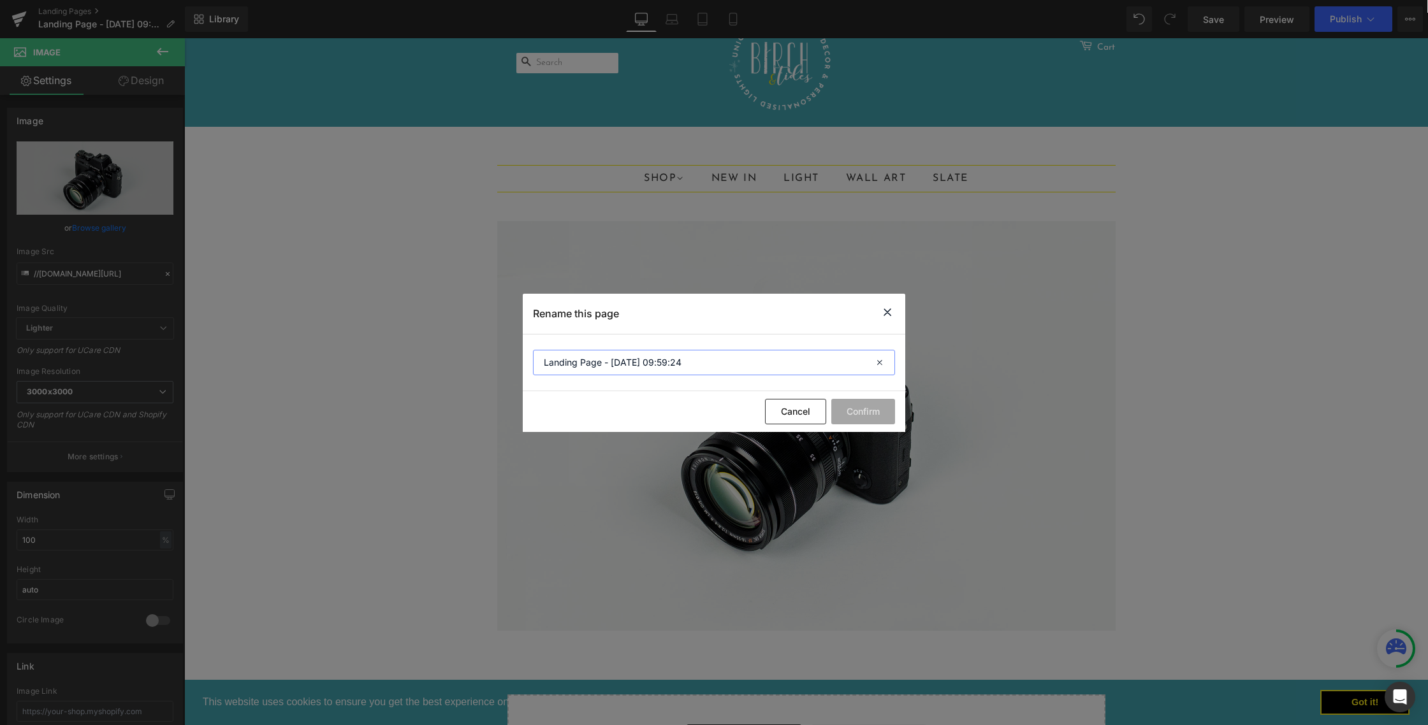
click at [707, 358] on input "Landing Page - [DATE] 09:59:24" at bounding box center [714, 362] width 362 height 25
click at [706, 358] on input "Landing Page - [DATE] 09:59:24" at bounding box center [714, 362] width 362 height 25
click at [883, 367] on icon at bounding box center [881, 362] width 28 height 25
type input "Seasonal Page"
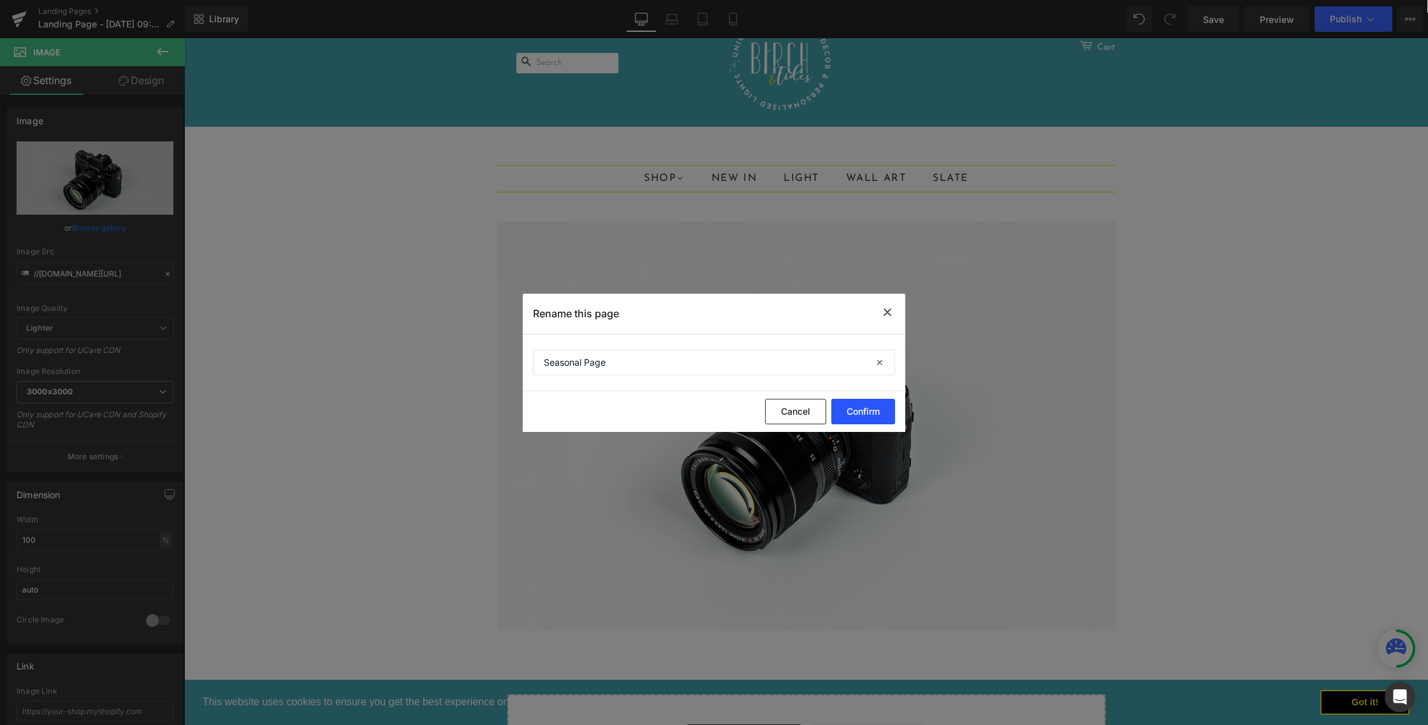
click at [887, 411] on button "Confirm" at bounding box center [863, 411] width 64 height 25
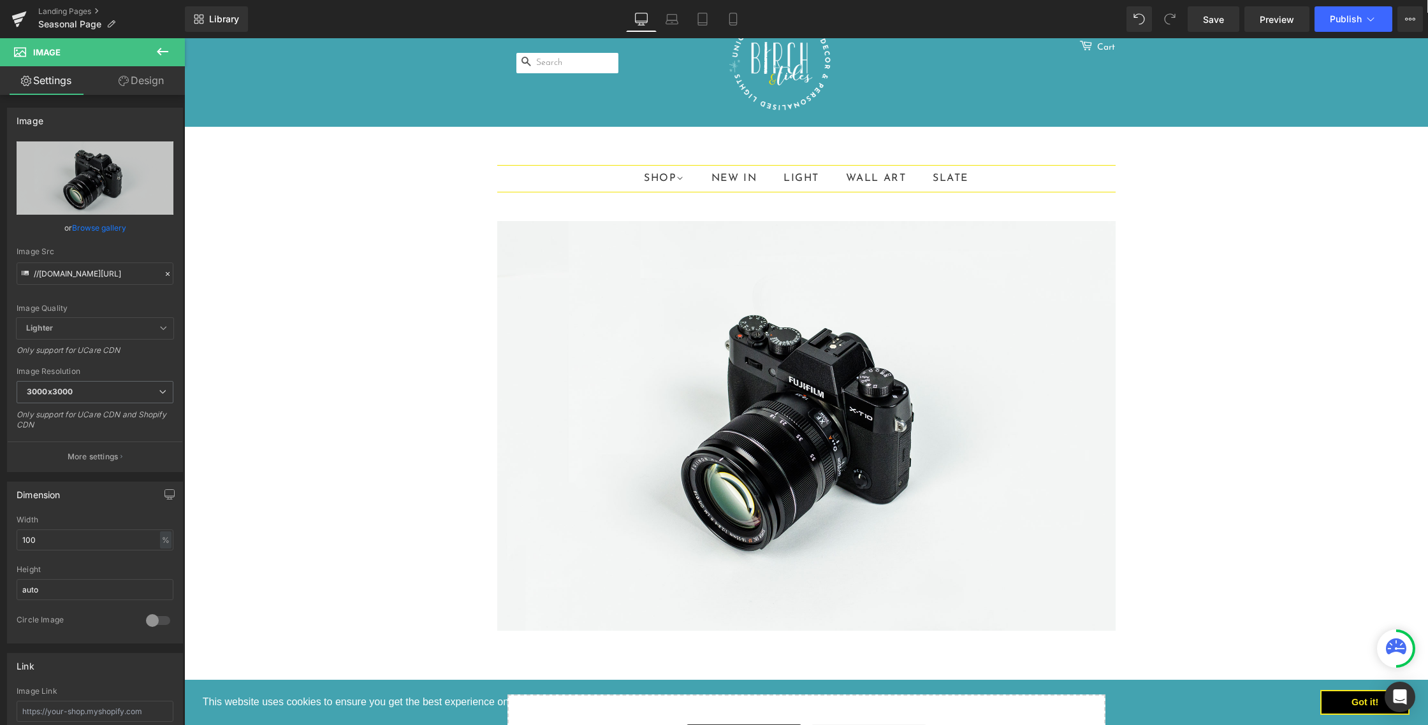
scroll to position [0, 0]
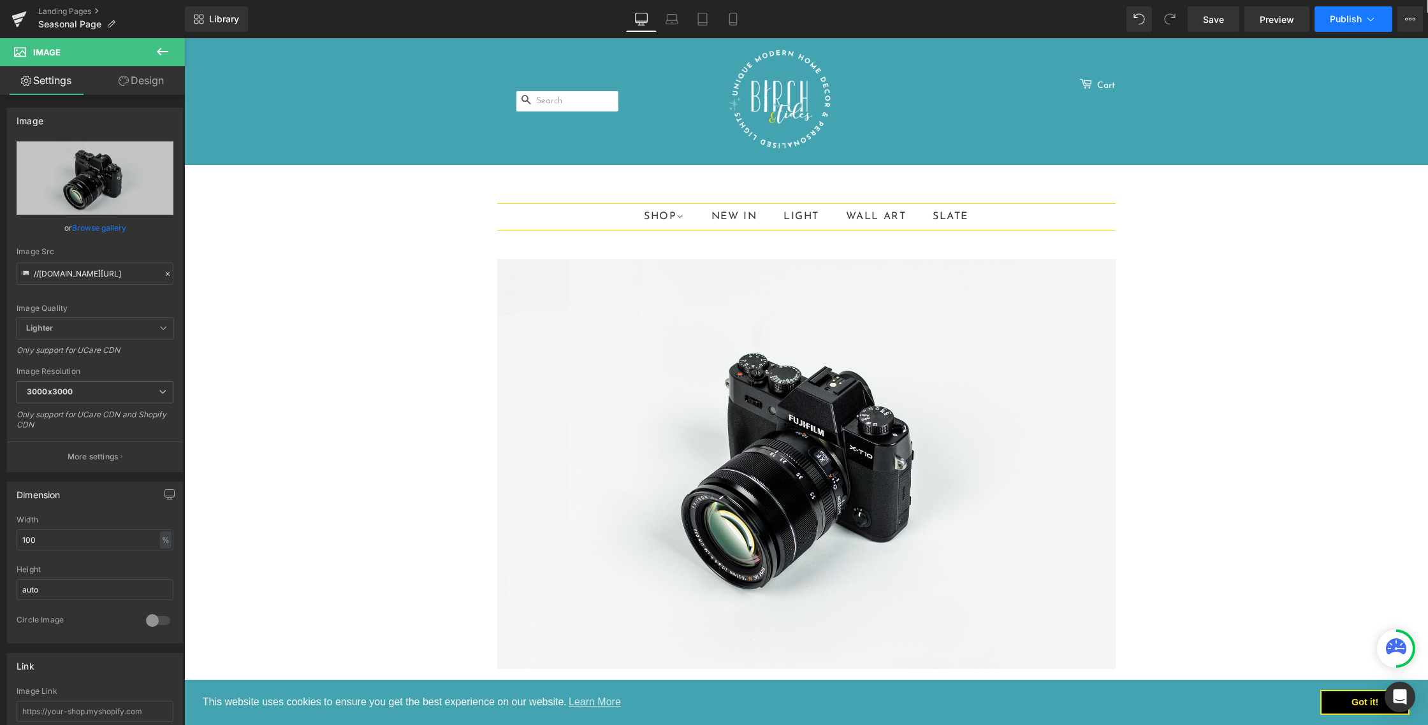
click at [1374, 17] on icon at bounding box center [1370, 19] width 13 height 13
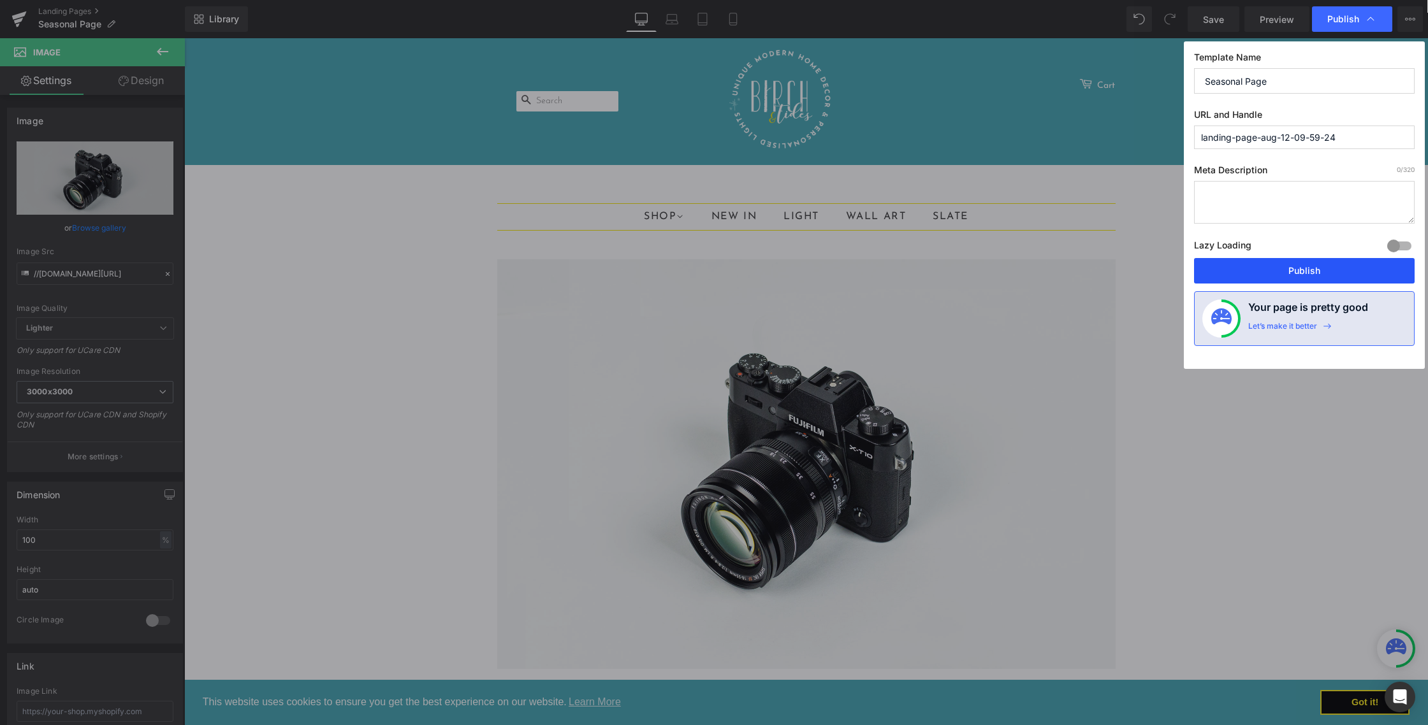
click at [1276, 266] on button "Publish" at bounding box center [1304, 270] width 221 height 25
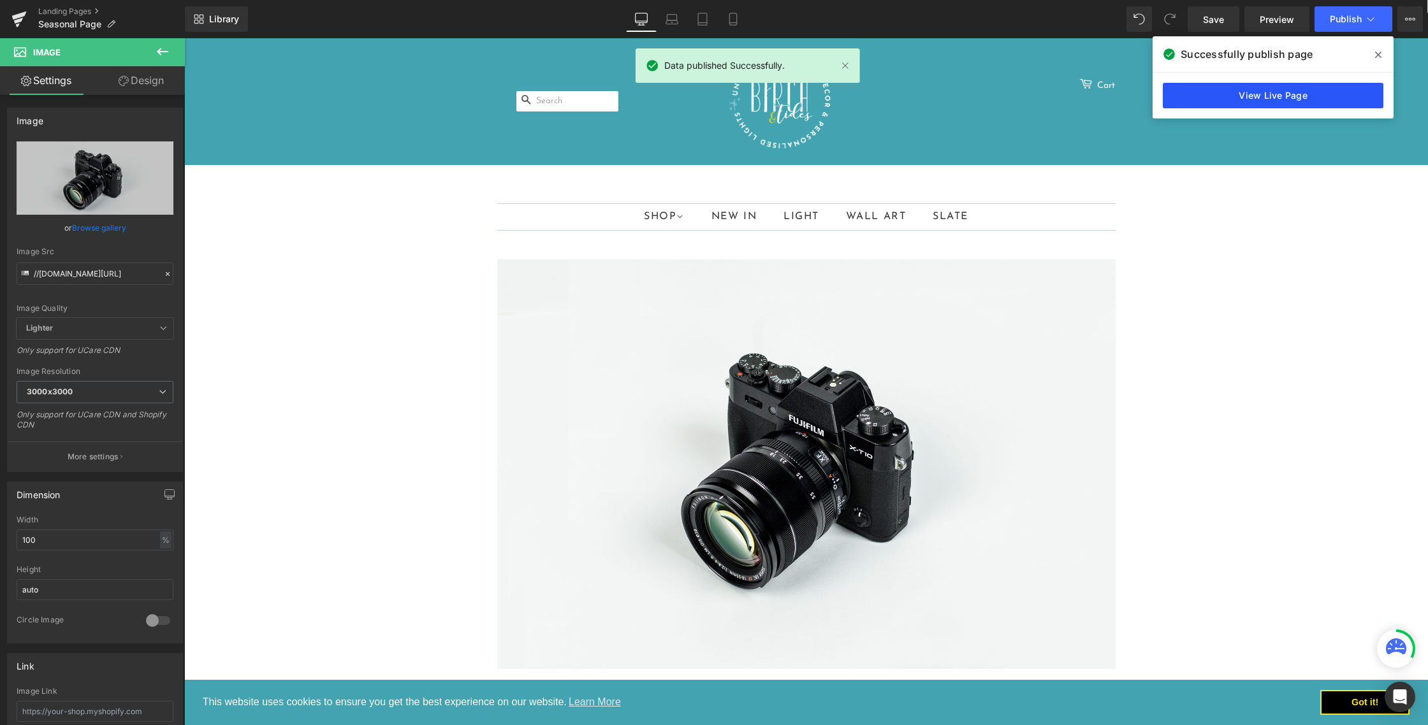
click at [1267, 96] on link "View Live Page" at bounding box center [1273, 95] width 221 height 25
